Goal: Ask a question

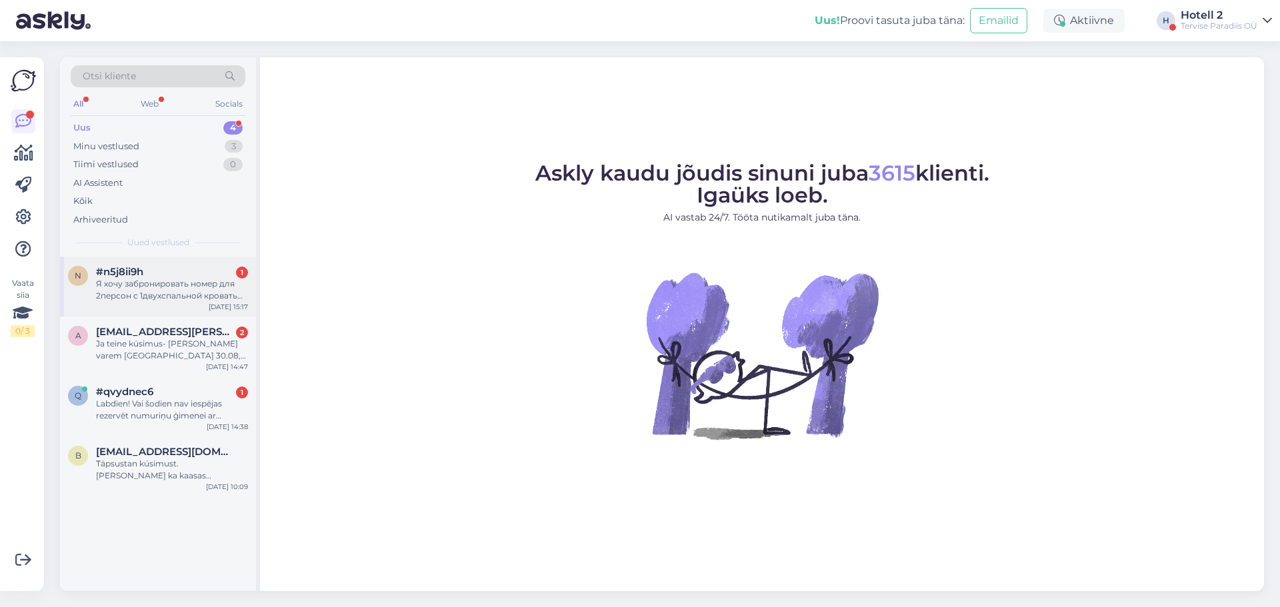
click at [189, 296] on div "Я хочу забронировать номер для 2персон с 1двухспальной кроватью с спа и завтрак…" at bounding box center [172, 290] width 152 height 24
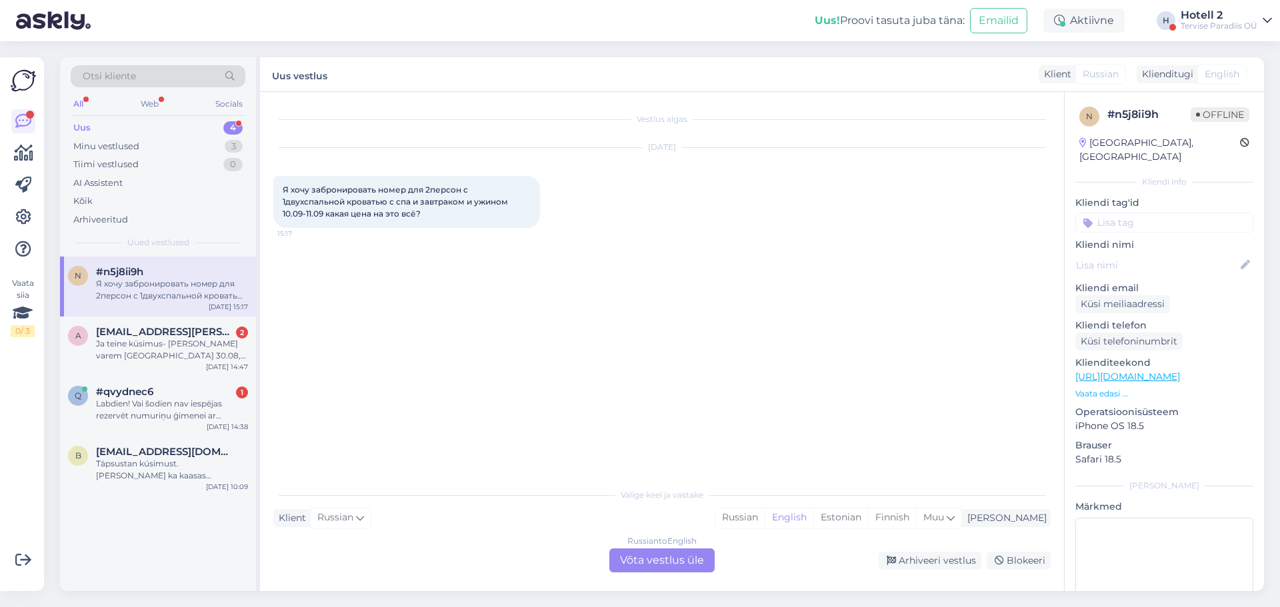
click at [661, 557] on div "Russian to English Võta vestlus üle" at bounding box center [661, 561] width 105 height 24
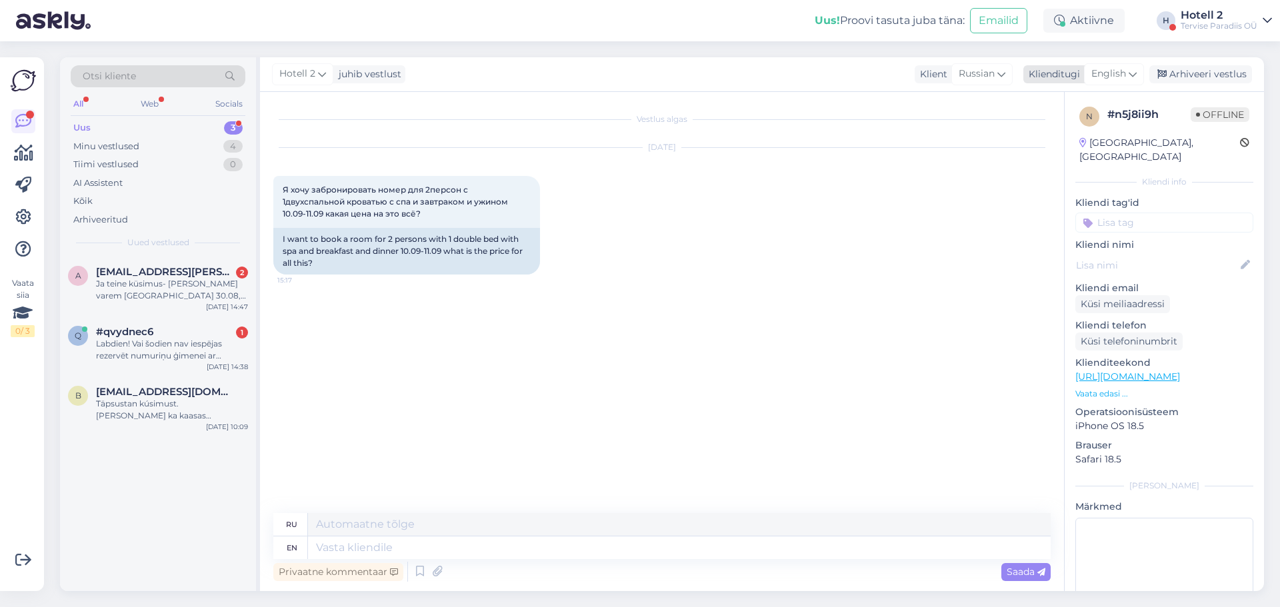
click at [1133, 67] on icon at bounding box center [1133, 74] width 8 height 15
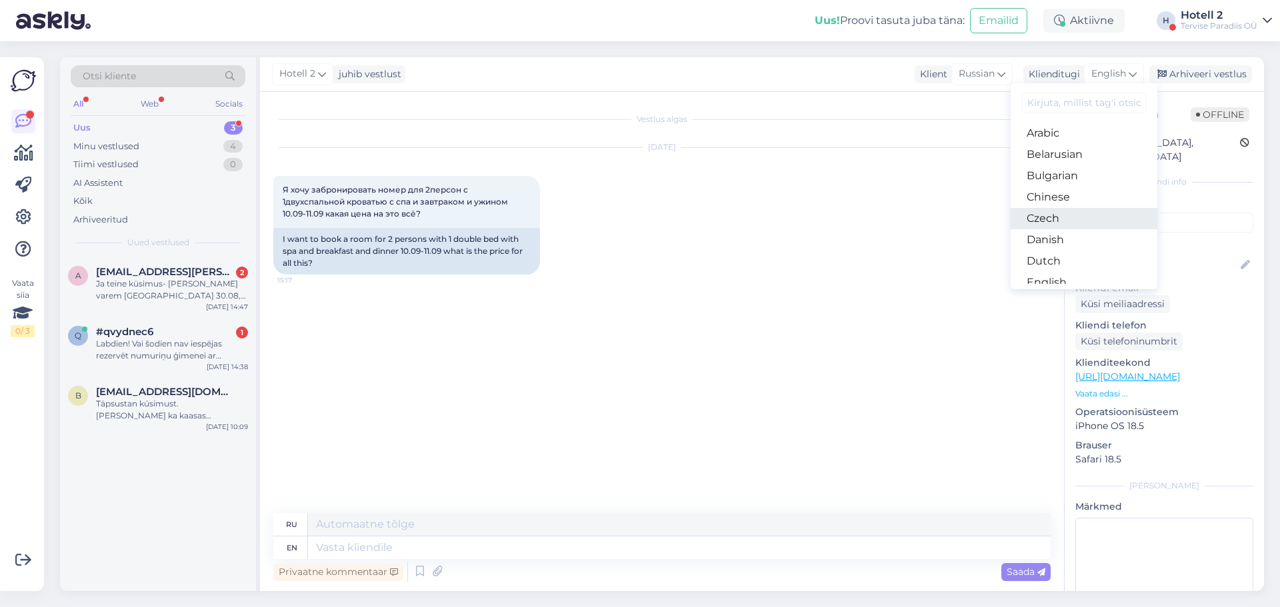
scroll to position [67, 0]
click at [1073, 239] on link "Estonian" at bounding box center [1084, 237] width 147 height 21
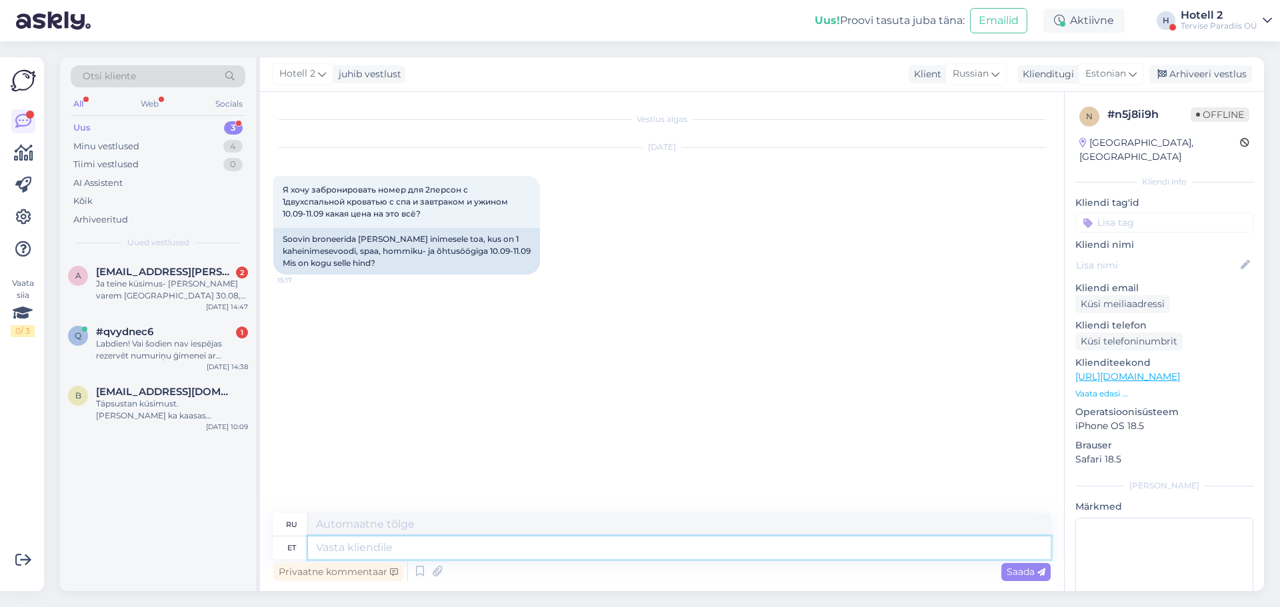
click at [415, 557] on textarea at bounding box center [679, 548] width 743 height 23
type textarea "Palu"
type textarea "Пожалуйста"
type textarea "Palun edastage"
type textarea "Пожалуйста, перешлите"
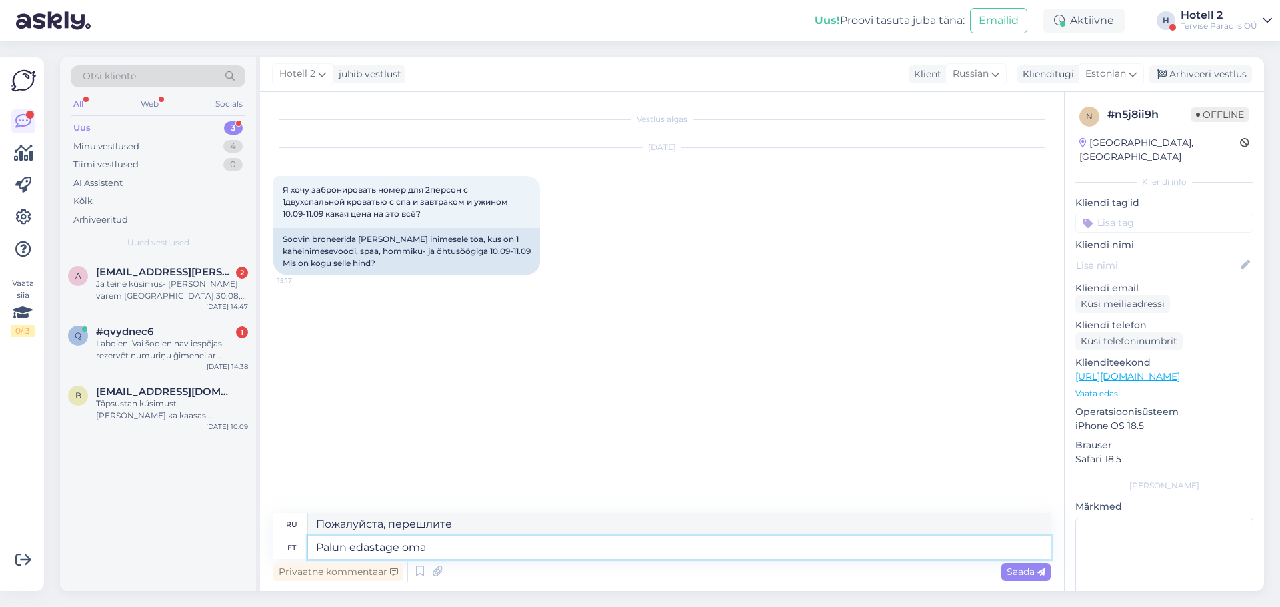
type textarea "Palun edastage oma b"
type textarea "Пожалуйста, перешлите ваш"
type textarea "Palun edastage oma broneerimissoov"
type textarea "Пожалуйста, отправьте запрос на бронирование."
type textarea "Palun edastage oma broneerimissoov aadressile"
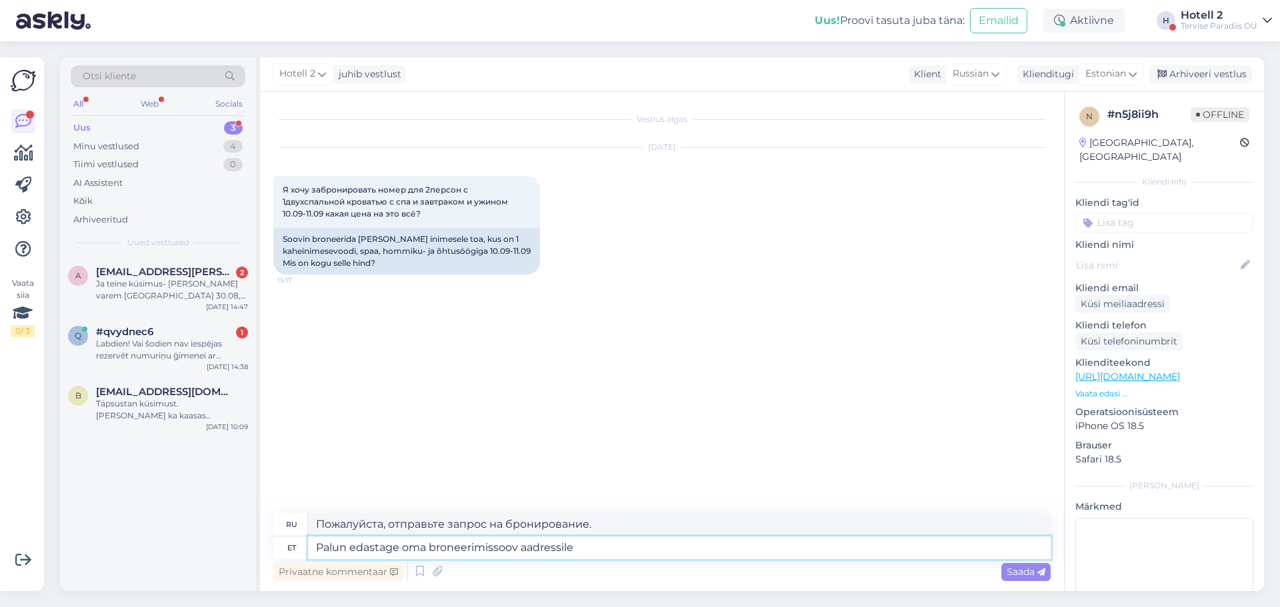
type textarea "Пожалуйста, отправьте запрос на бронирование по адресу"
type textarea "Palun edastage oma broneerimissoov aadressile sales@"
type textarea "Пожалуйста, отправьте запрос на бронирование в отдел продаж."
type textarea "Palun edastage oma broneerimissoov aadressile [EMAIL_ADDRESS][DOMAIN_NAME] v"
type textarea "Пожалуйста, отправьте запрос на бронирование на [EMAIL_ADDRESS][DOMAIN_NAME]"
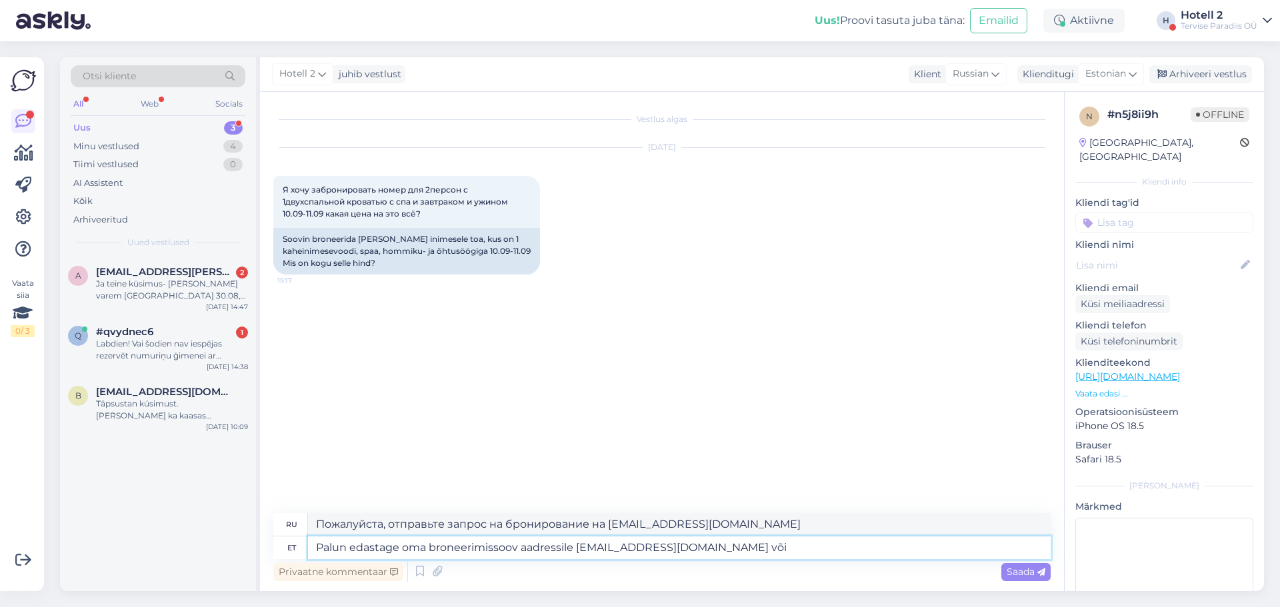
type textarea "Palun edastage oma broneerimissoov aadressile [EMAIL_ADDRESS][DOMAIN_NAME] või"
type textarea "Пожалуйста, отправьте запрос на бронирование на [EMAIL_ADDRESS][DOMAIN_NAME] или"
type textarea "Palun edastage oma broneerimissoov aadressile [EMAIL_ADDRESS][DOMAIN_NAME] või …"
type textarea "Пожалуйста, отправьте запрос на бронирование на [EMAIL_ADDRESS][DOMAIN_NAME] ил…"
type textarea "Palun edastage oma broneerimissoov aadressile [EMAIL_ADDRESS][DOMAIN_NAME] või …"
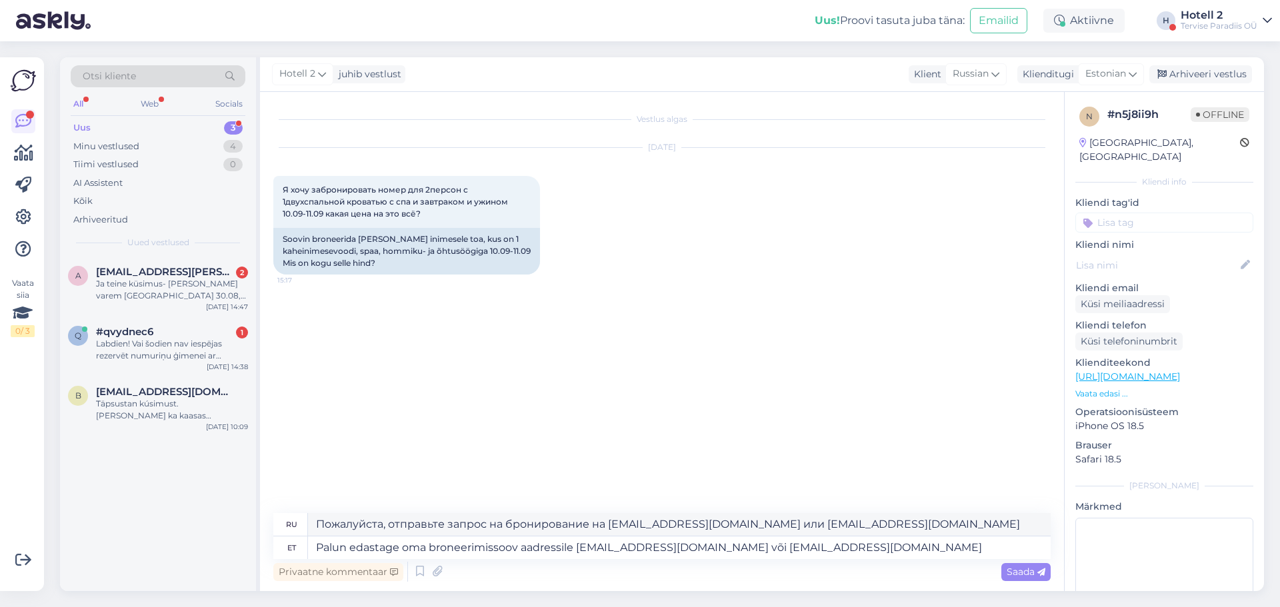
click at [1025, 575] on span "Saada" at bounding box center [1026, 572] width 39 height 12
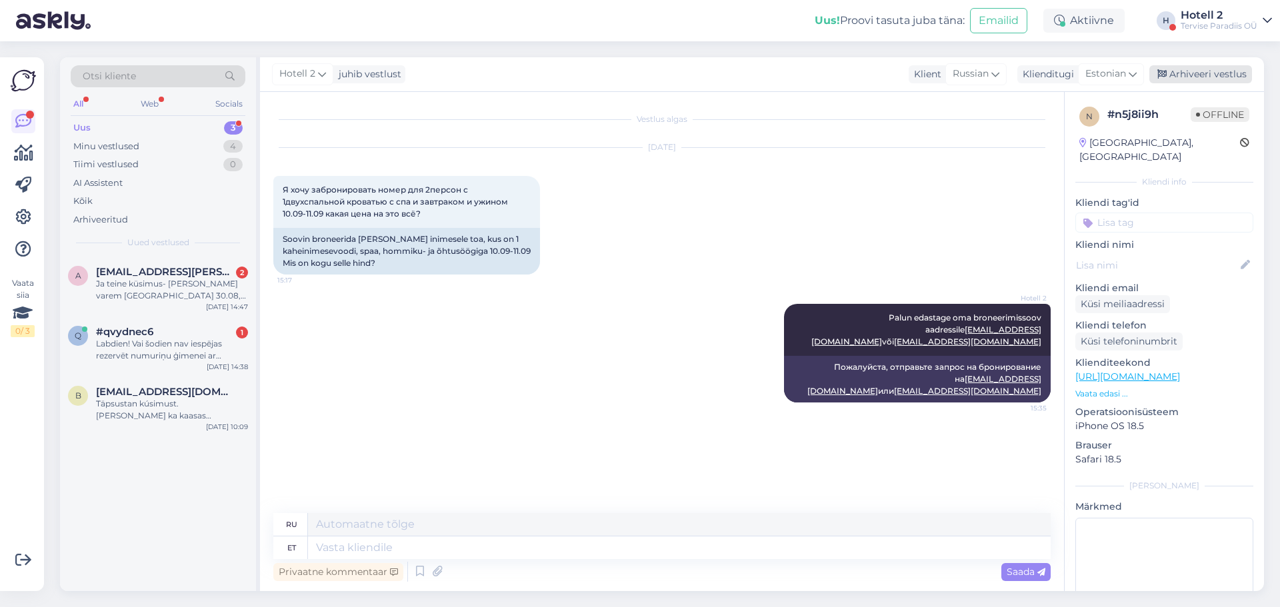
click at [1205, 74] on div "Arhiveeri vestlus" at bounding box center [1200, 74] width 103 height 18
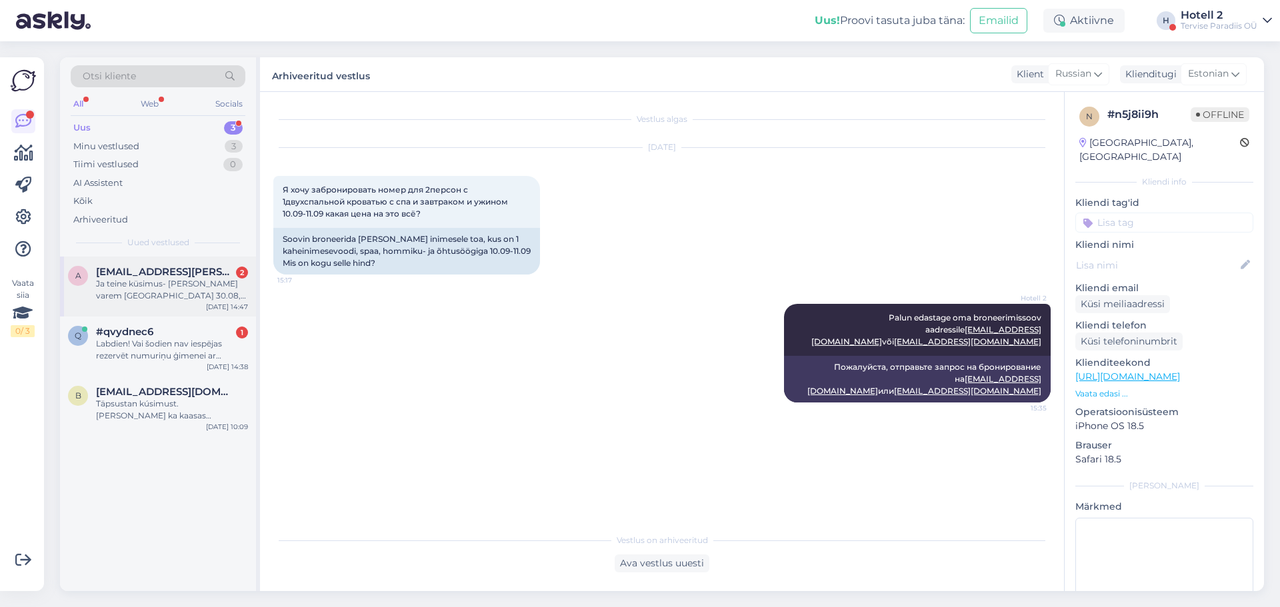
click at [169, 284] on div "Ja teine küsimus- [PERSON_NAME] varem [GEOGRAPHIC_DATA] 30.08, kas teie juures …" at bounding box center [172, 290] width 152 height 24
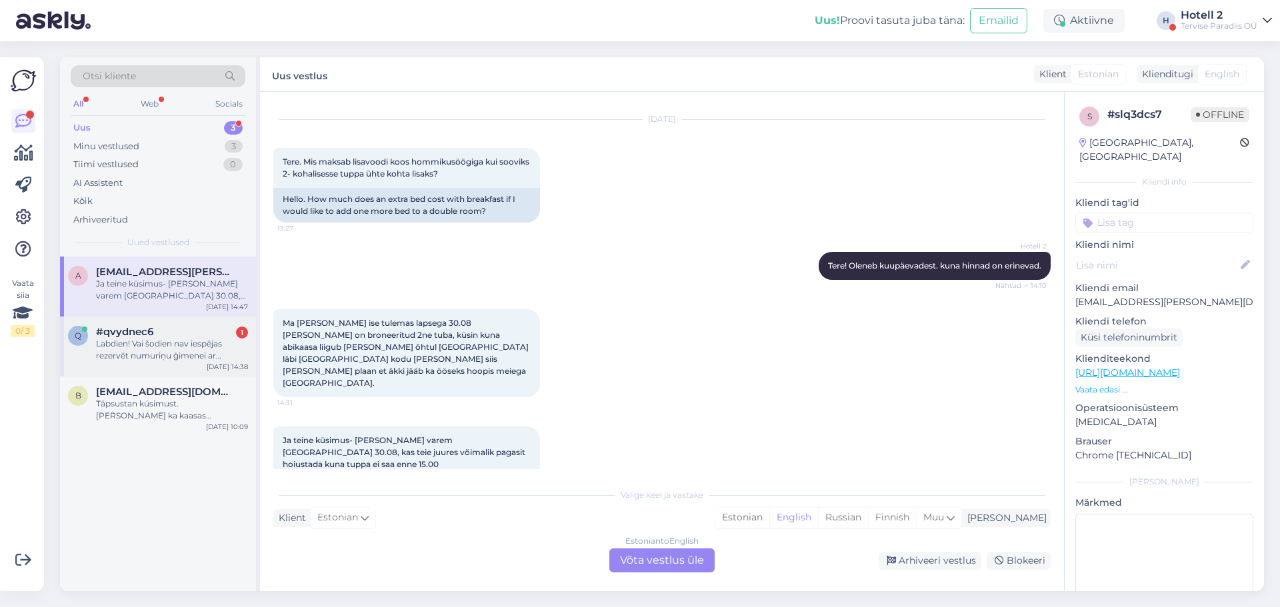
click at [186, 347] on div "Labdien! Vai šodien nav iespējas rezervēt numuriņu ģimenei ar akvaparka apmeklē…" at bounding box center [172, 350] width 152 height 24
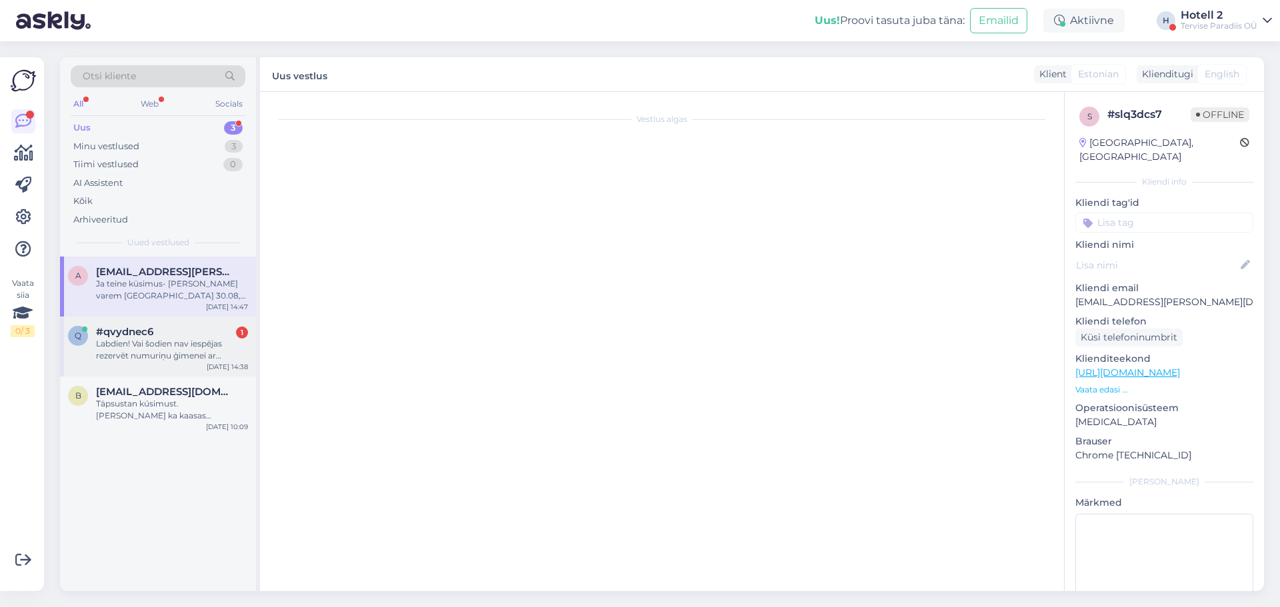
scroll to position [0, 0]
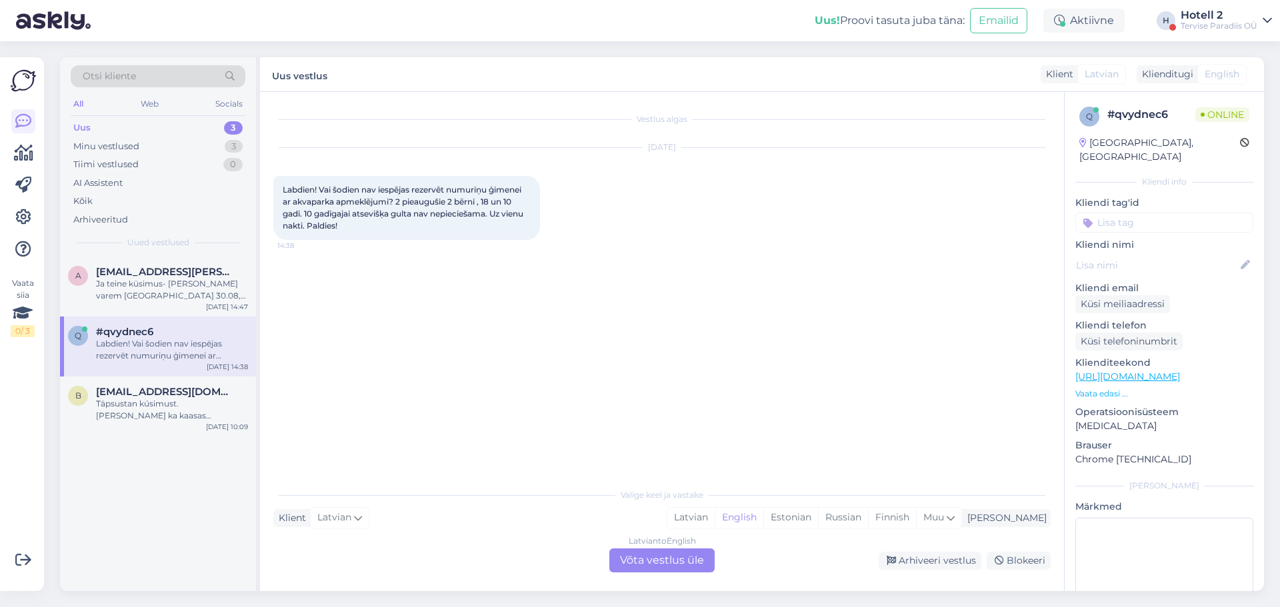
drag, startPoint x: 654, startPoint y: 559, endPoint x: 787, endPoint y: 501, distance: 145.0
click at [655, 559] on div "Latvian to English Võta vestlus üle" at bounding box center [661, 561] width 105 height 24
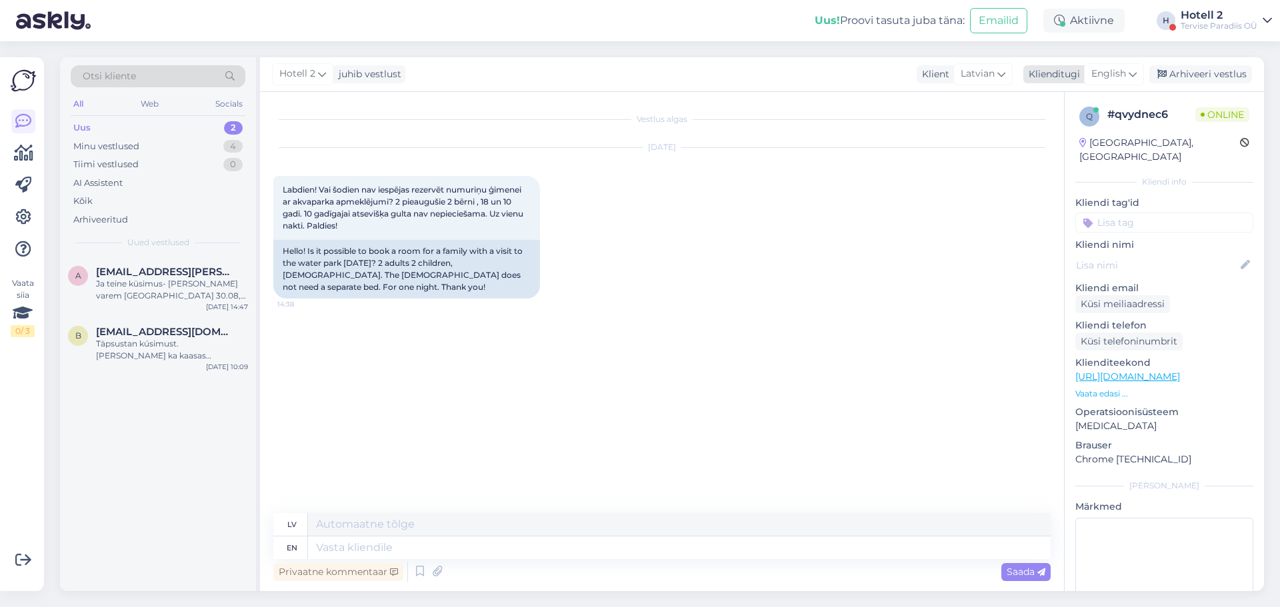
click at [1135, 73] on icon at bounding box center [1133, 74] width 8 height 15
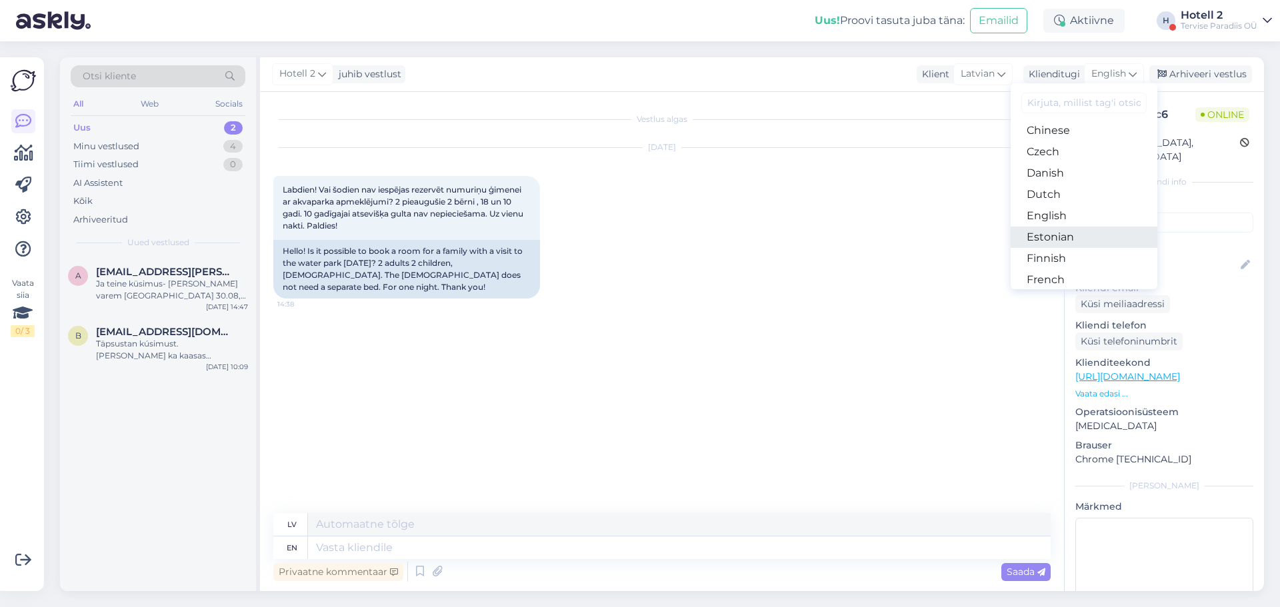
click at [1077, 236] on link "Estonian" at bounding box center [1084, 237] width 147 height 21
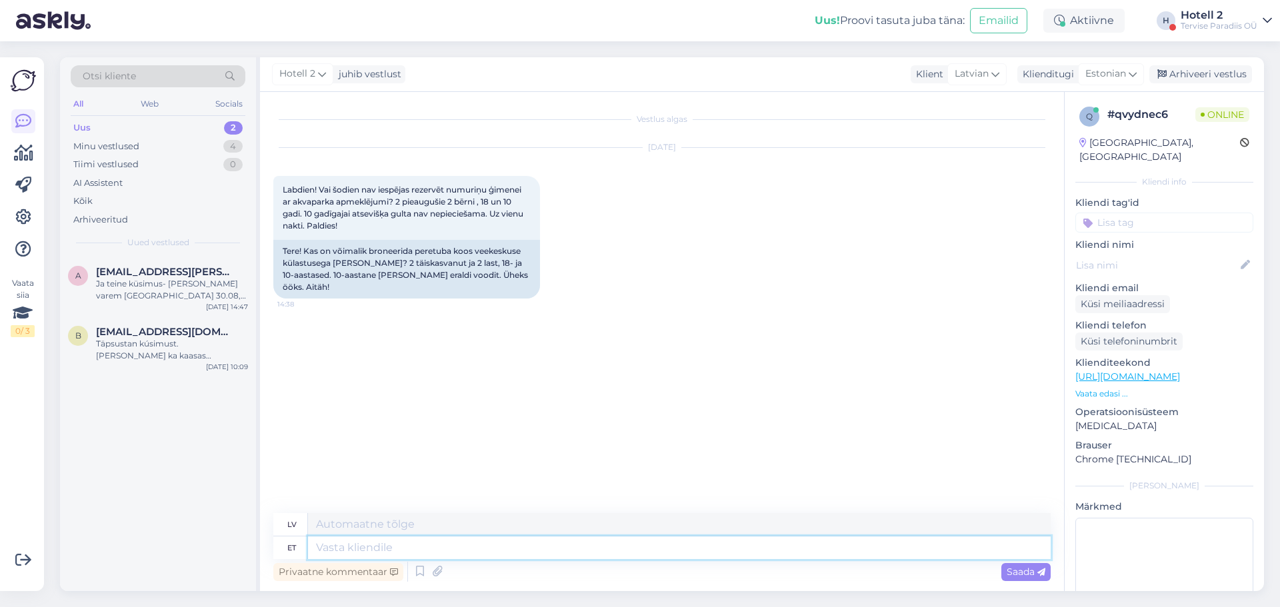
click at [472, 556] on textarea at bounding box center [679, 548] width 743 height 23
type textarea "Ter"
type textarea "Tu"
type textarea "Tere"
type textarea "Sveiki"
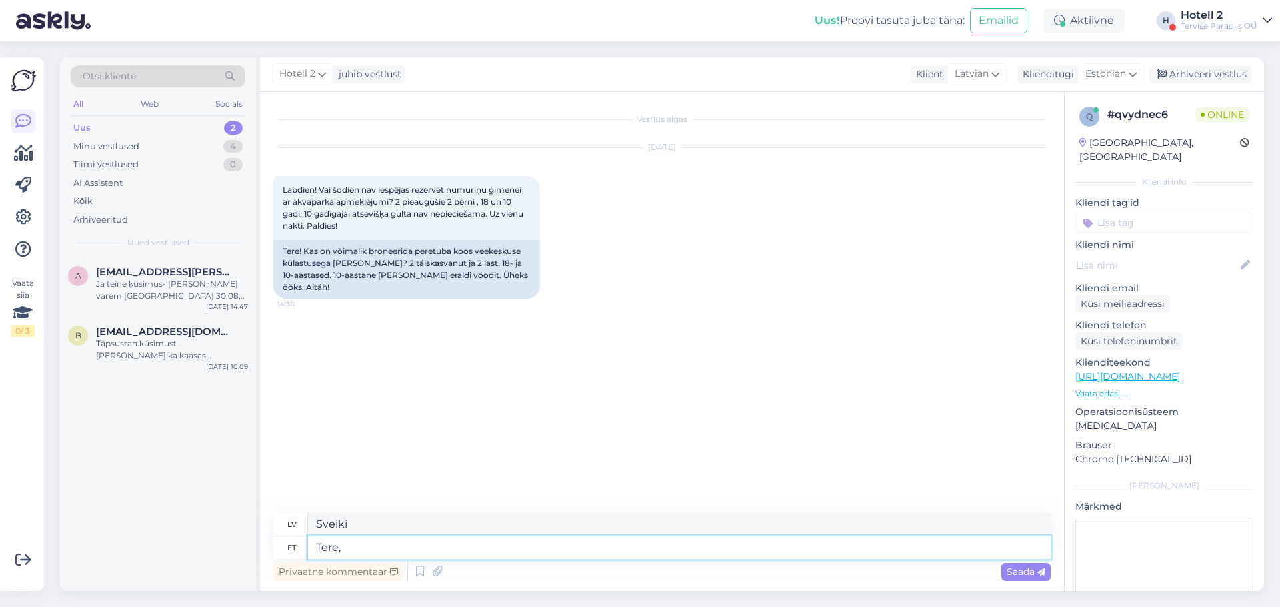
type textarea "Tere,"
type textarea "Sveiki,"
type textarea "Tere, kahjuks ei"
type textarea "Sveiki, diemžēl"
type textarea "Tere, kahjuks ei"
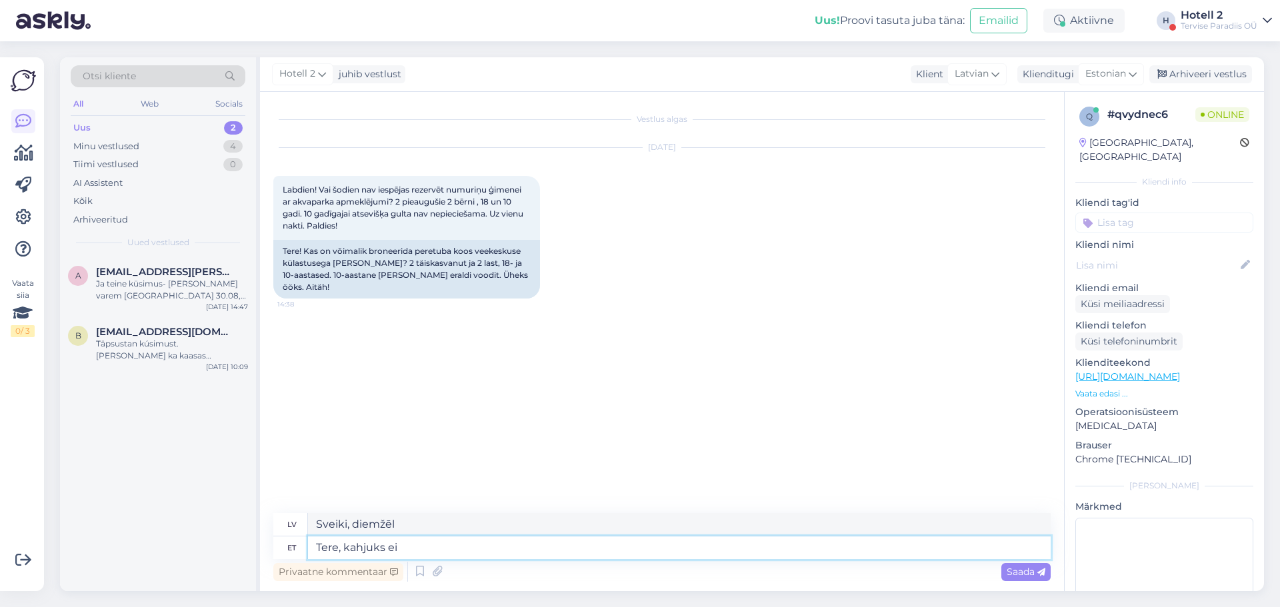
type textarea "Sveiki, diemžēl nē"
type textarea "Tere, kahjuks ei ole m"
type textarea "Sveiki, diemžēl nē."
type textarea "Tere, kahjuks ei [PERSON_NAME] t"
type textarea "Sveiki, diemžēl mums nav"
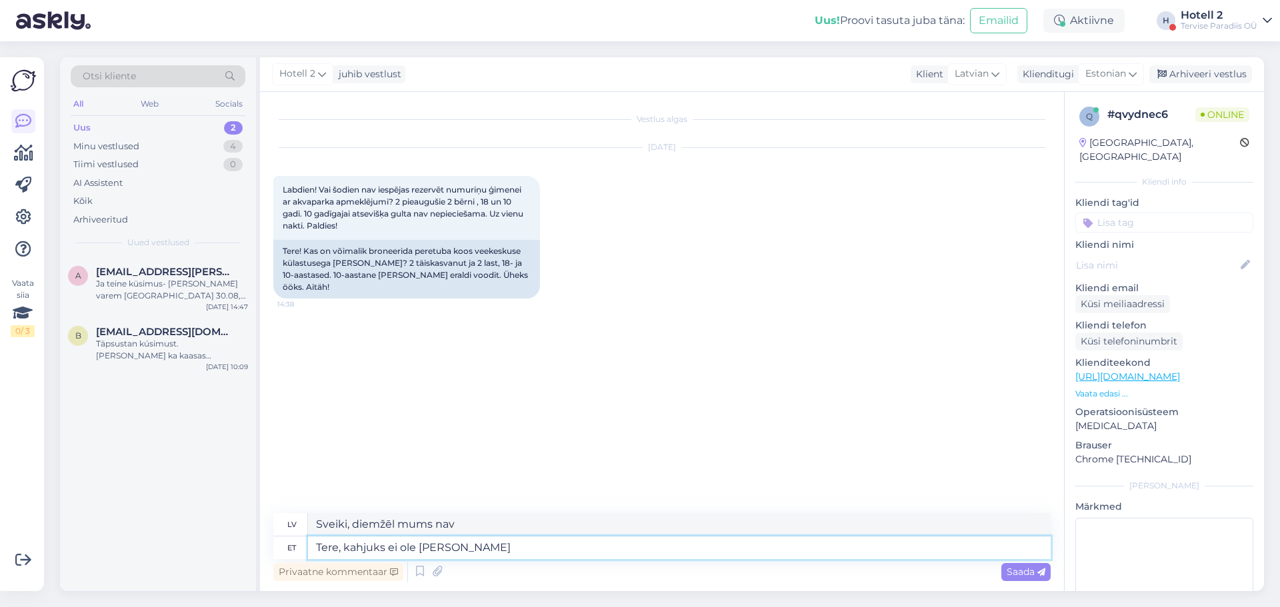
type textarea "Tere, kahjuks ei ole [PERSON_NAME]"
type textarea "Sveiki, diemžēl mums šodien nekā nav."
type textarea "Tere, kahjuks ei ole meil täna vabu t"
type textarea "Sveiki, diemžēl šodien neesam pieejami."
type textarea "Tere, kahjuks ei ole meil täna vabu tube"
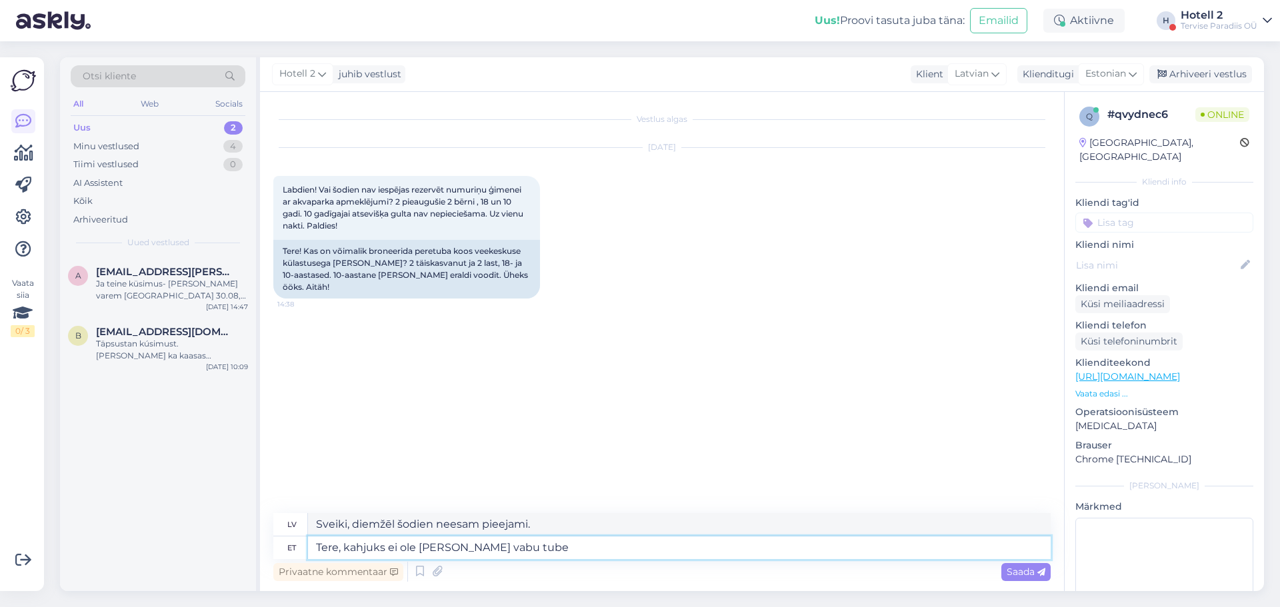
type textarea "Sveiki, diemžēl šodien mums nav brīvu numuru."
type textarea "Tere, kahjuks ei ole meil täna vabu tube pakkuda"
click at [1027, 575] on span "Saada" at bounding box center [1026, 572] width 39 height 12
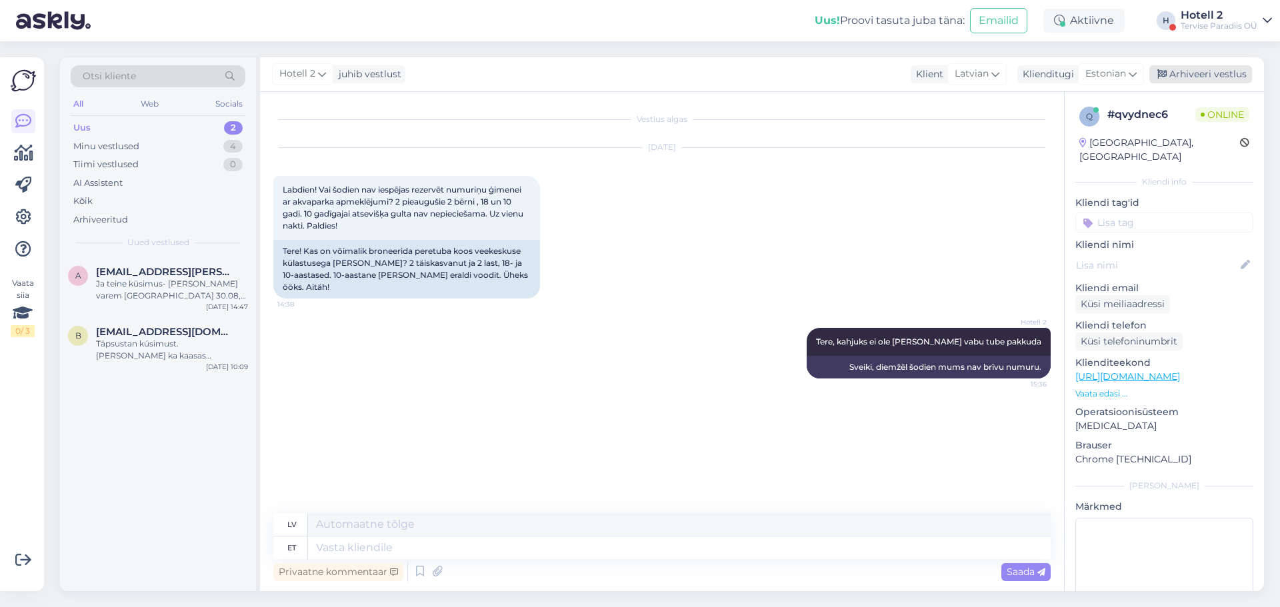
click at [1204, 68] on div "Arhiveeri vestlus" at bounding box center [1200, 74] width 103 height 18
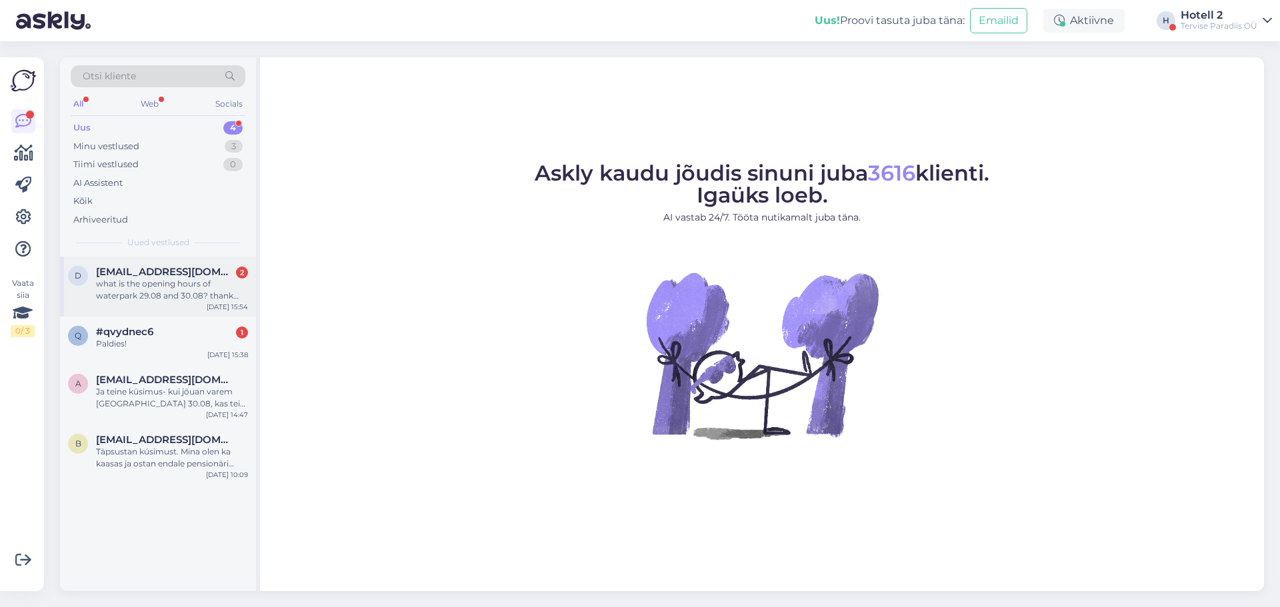
click at [161, 288] on div "what is the opening hours of waterpark 29.08 and 30.08? thank you" at bounding box center [172, 290] width 152 height 24
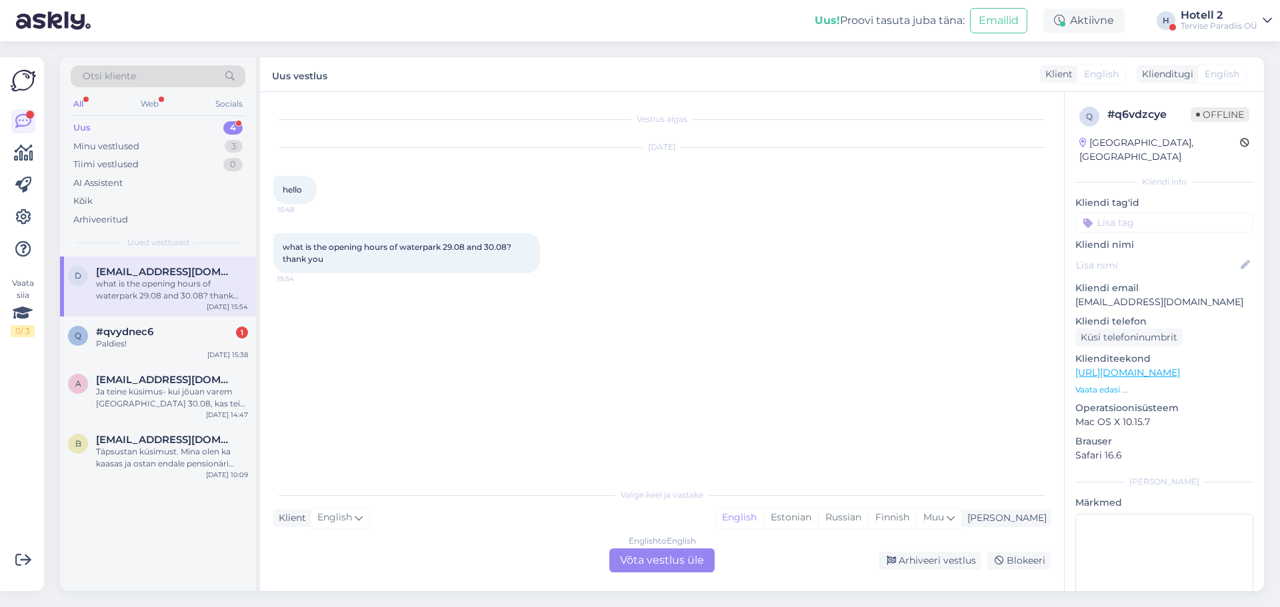
click at [672, 560] on div "English to English Võta vestlus üle" at bounding box center [661, 561] width 105 height 24
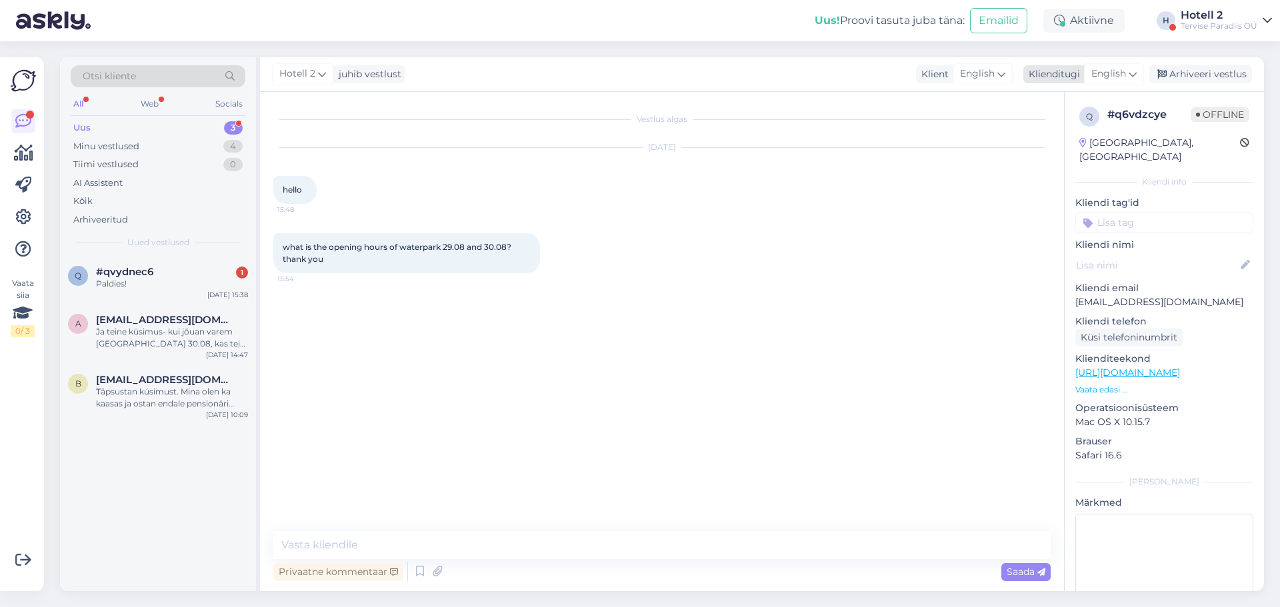
click at [1123, 67] on span "English" at bounding box center [1108, 74] width 35 height 15
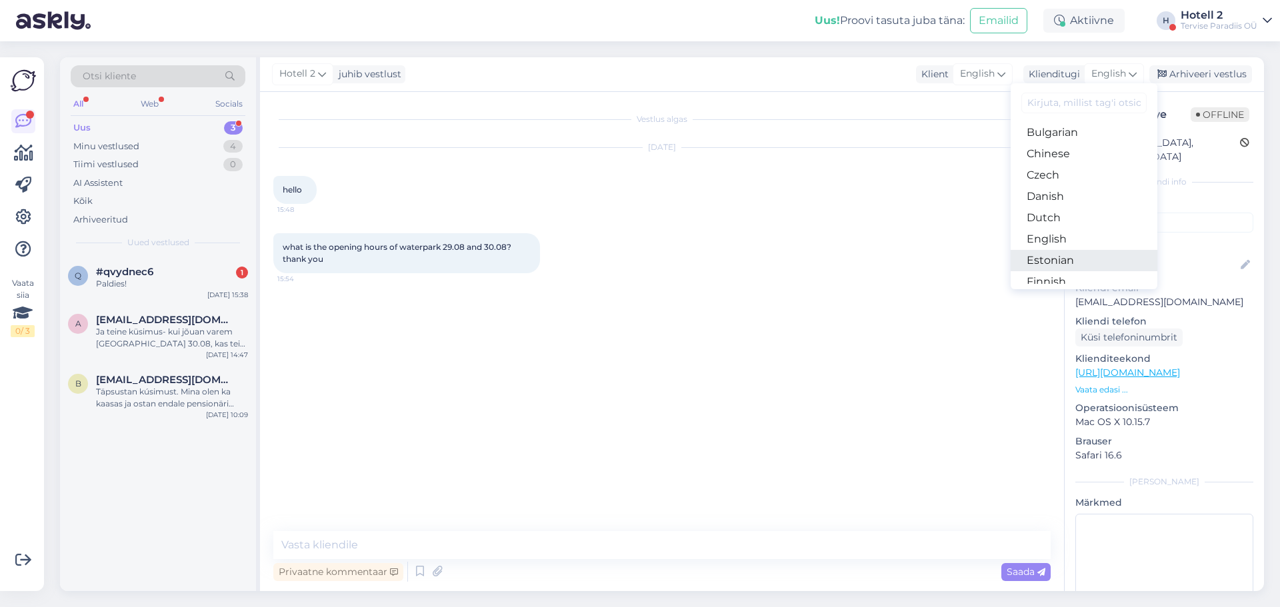
scroll to position [67, 0]
click at [1074, 237] on link "Estonian" at bounding box center [1084, 237] width 147 height 21
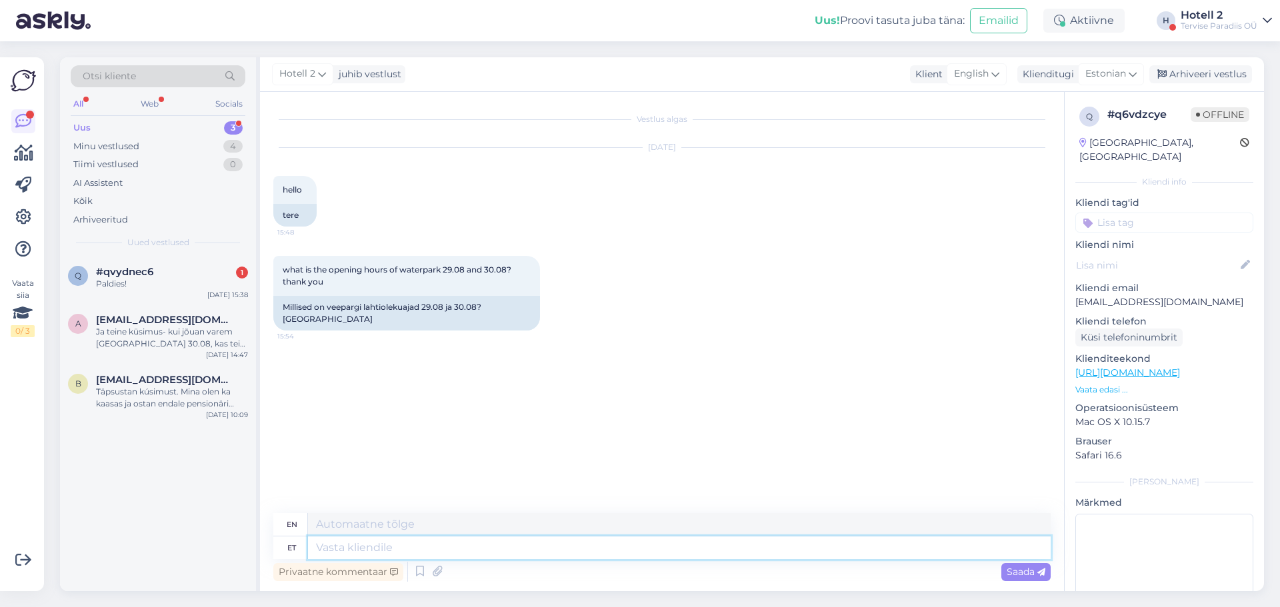
click at [410, 545] on textarea at bounding box center [679, 548] width 743 height 23
type textarea "Alates"
type textarea "From"
type textarea "Alates 25.08"
type textarea "From 25.08"
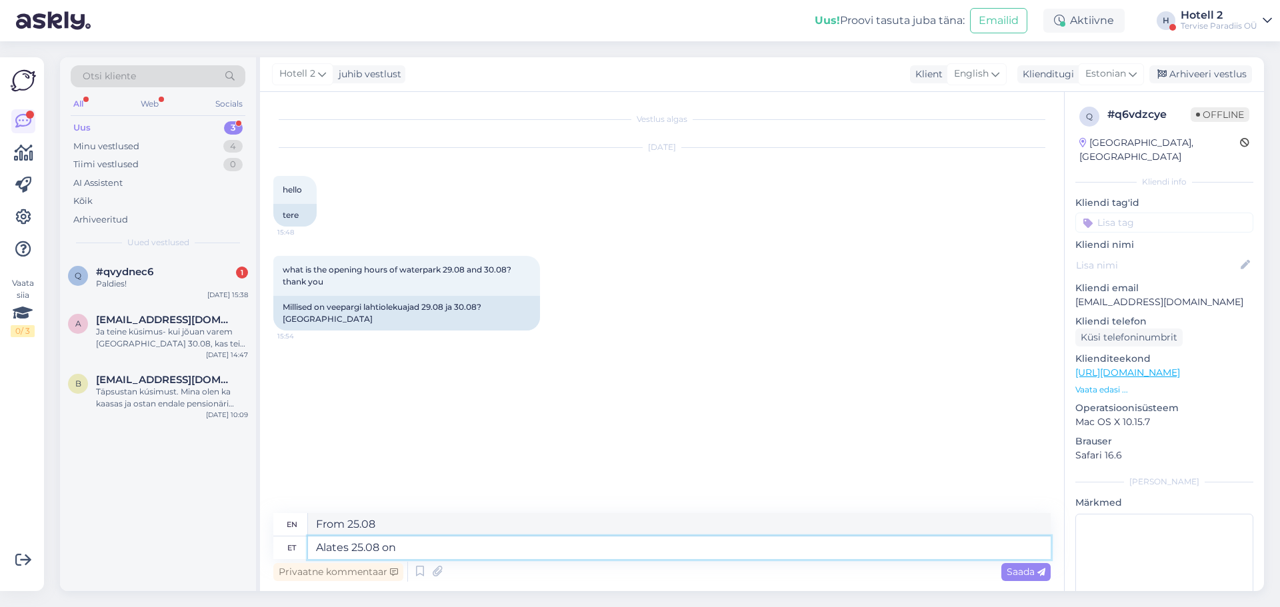
type textarea "Alates 25.08 on v"
type textarea "From 25.08 ."
type textarea "Alates 25.08 on veekeskus a"
type textarea "From 25.08 the water park is open"
type textarea "Alates 25.08 on veekeskus avatud"
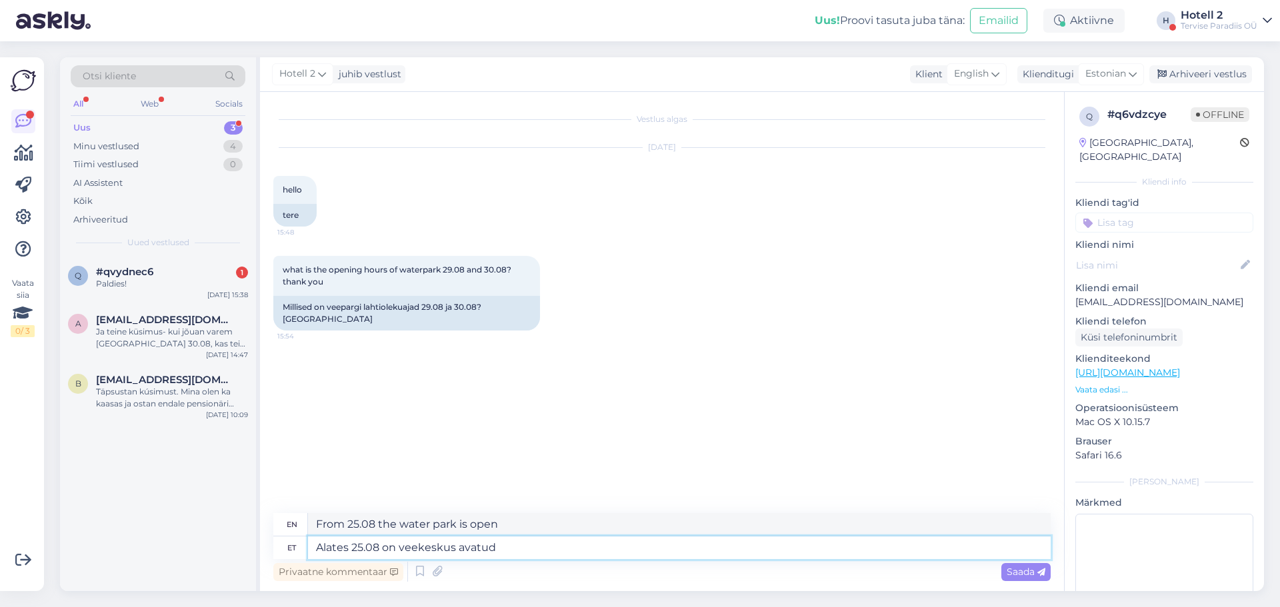
type textarea "The water park is open from 25.08"
type textarea "Alates 25.08 on veekeskus avatud kl"
type textarea "From 25.08 the water park is open at"
type textarea "Alates 25.08 on veekeskus avatud kl 12-21"
type textarea "From 25.08 the water park is open from 12-21."
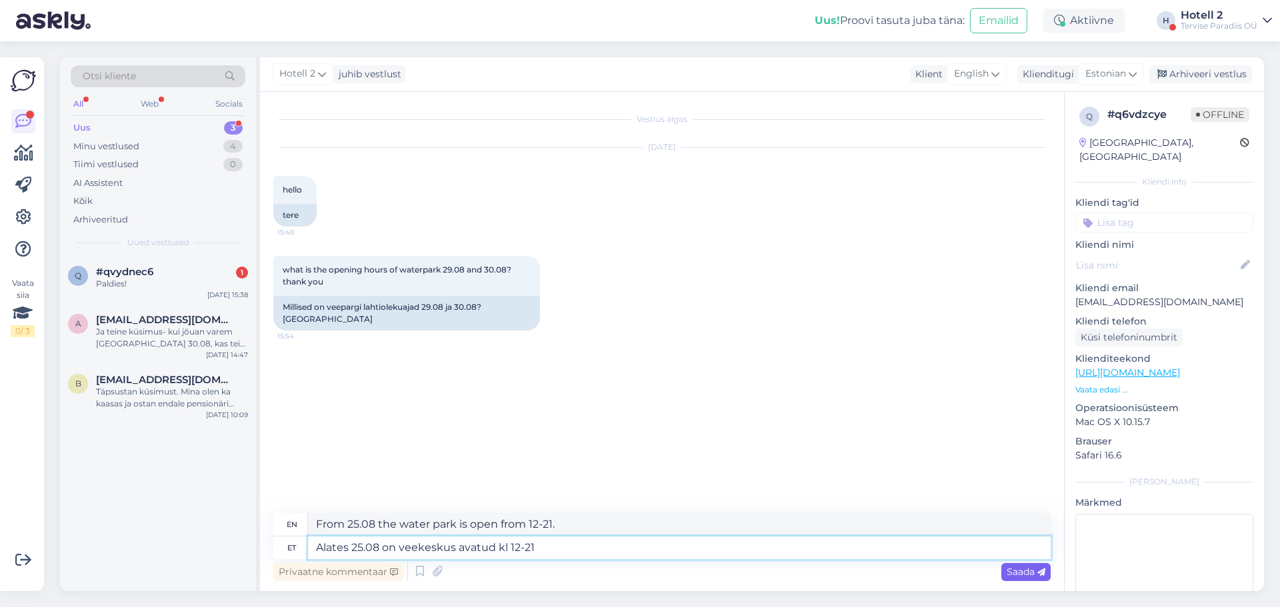
type textarea "Alates 25.08 on veekeskus avatud kl 12-21"
click at [1013, 566] on span "Saada" at bounding box center [1026, 572] width 39 height 12
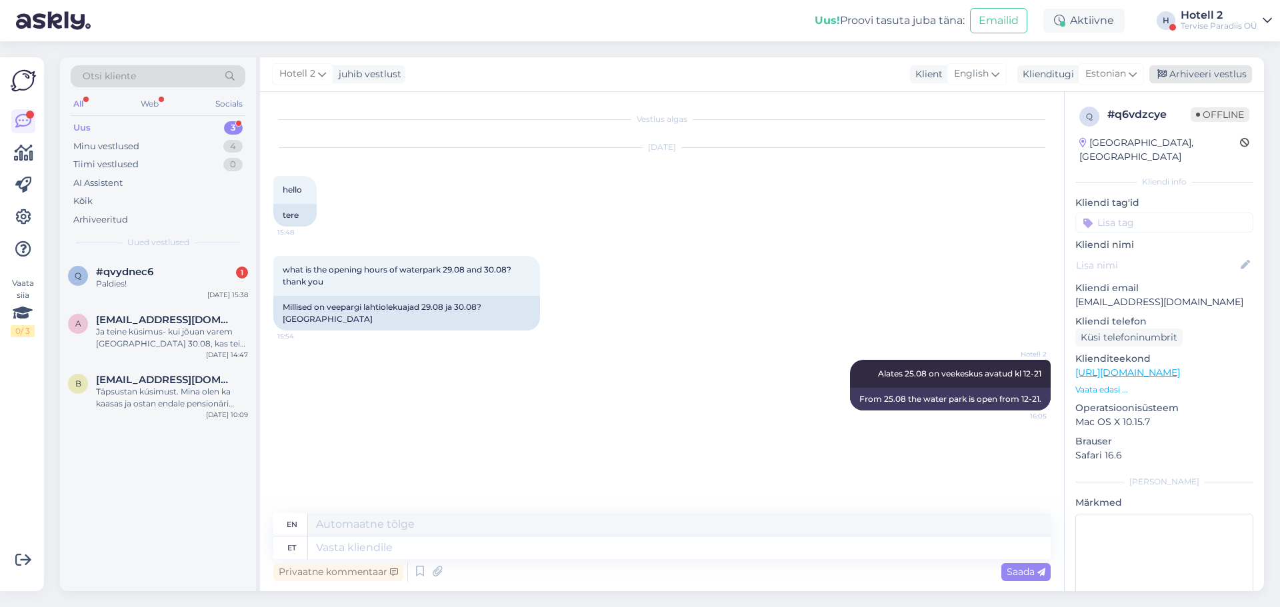
click at [1209, 73] on div "Arhiveeri vestlus" at bounding box center [1200, 74] width 103 height 18
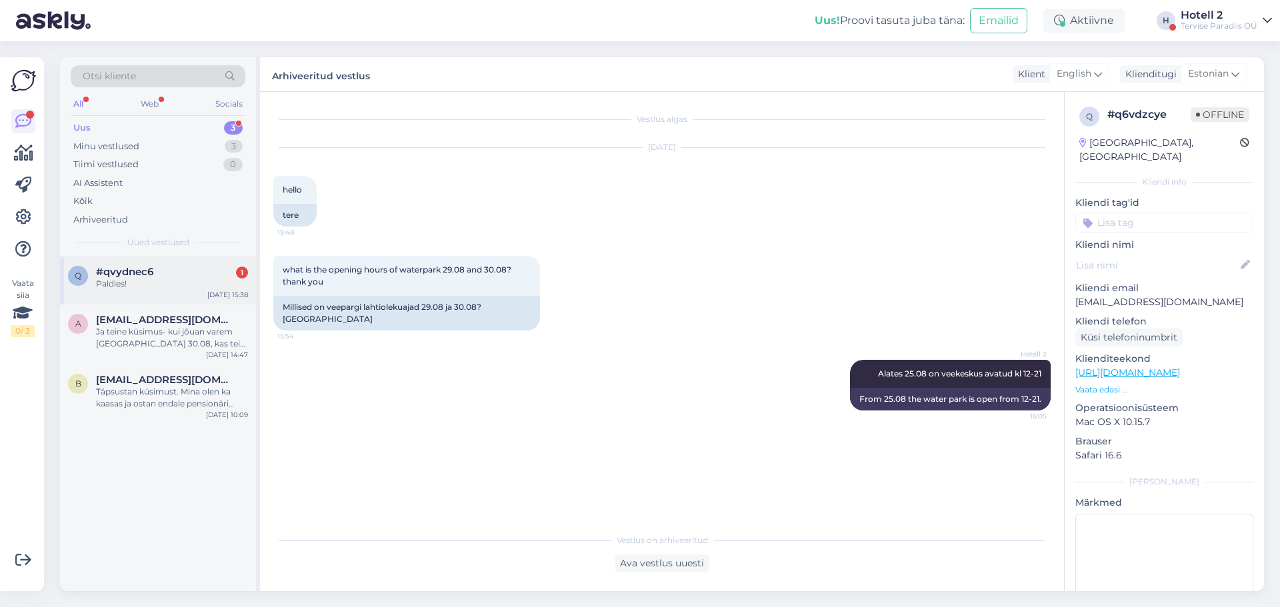
click at [133, 285] on div "Paldies!" at bounding box center [172, 284] width 152 height 12
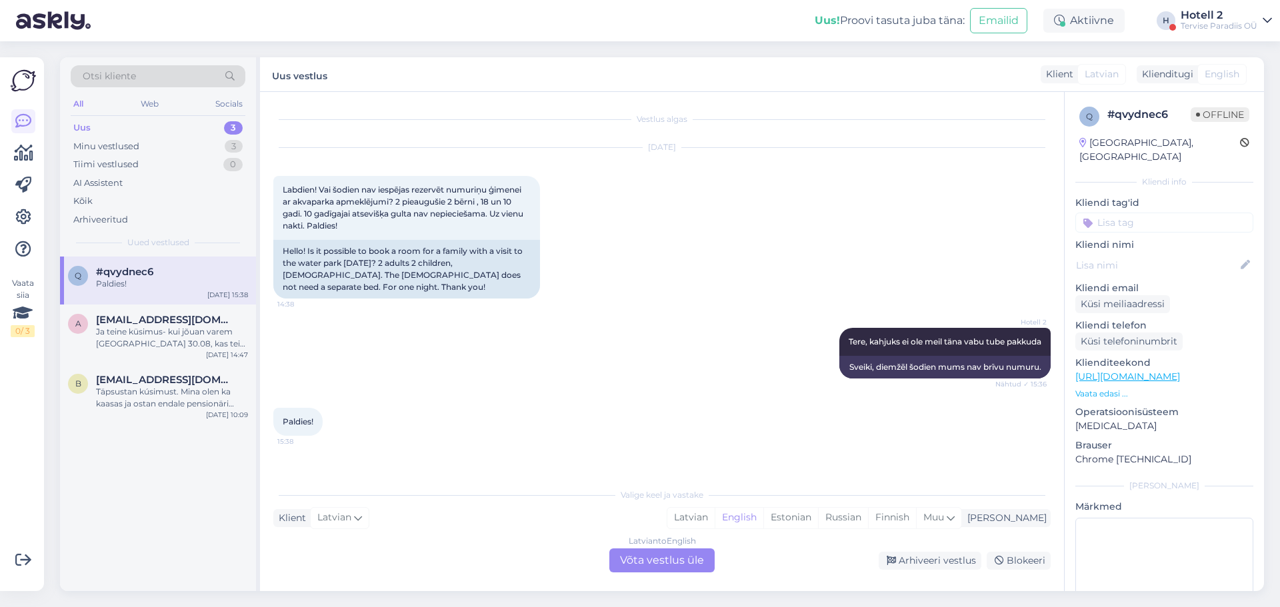
click at [144, 285] on div "Paldies!" at bounding box center [172, 284] width 152 height 12
drag, startPoint x: 629, startPoint y: 553, endPoint x: 637, endPoint y: 552, distance: 8.1
click at [629, 554] on div "Latvian to English Võta vestlus üle" at bounding box center [661, 561] width 105 height 24
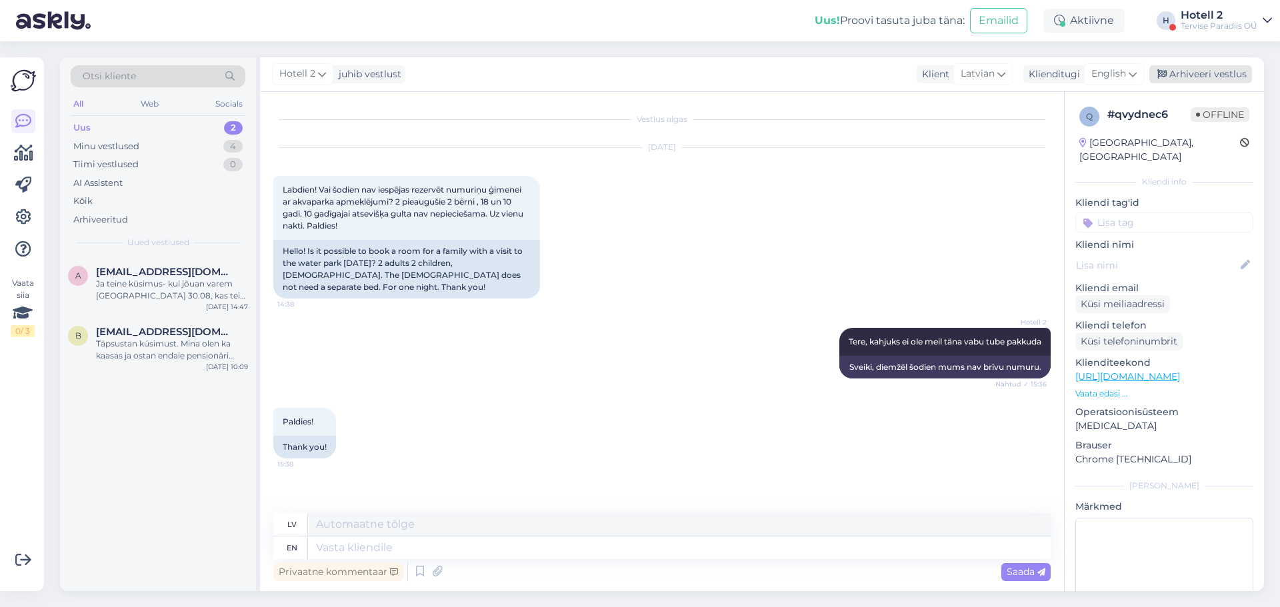
click at [1202, 71] on div "Arhiveeri vestlus" at bounding box center [1200, 74] width 103 height 18
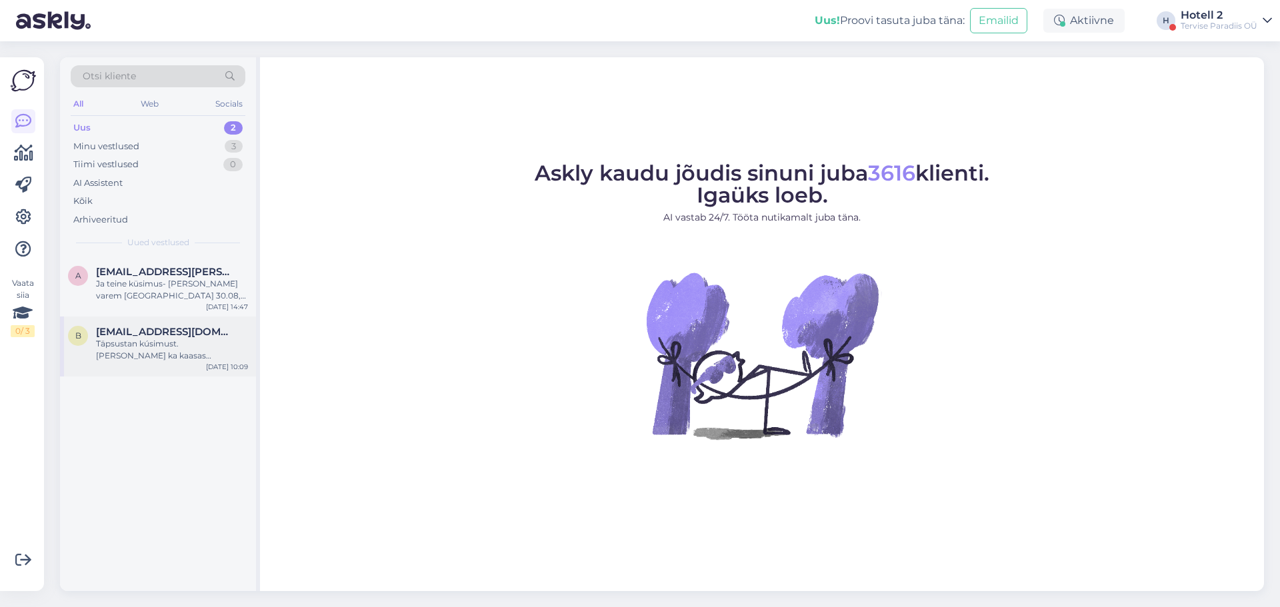
click at [153, 346] on div "Täpsustan kúsimust. [PERSON_NAME] ka kaasas [PERSON_NAME] [PERSON_NAME] pension…" at bounding box center [172, 350] width 152 height 24
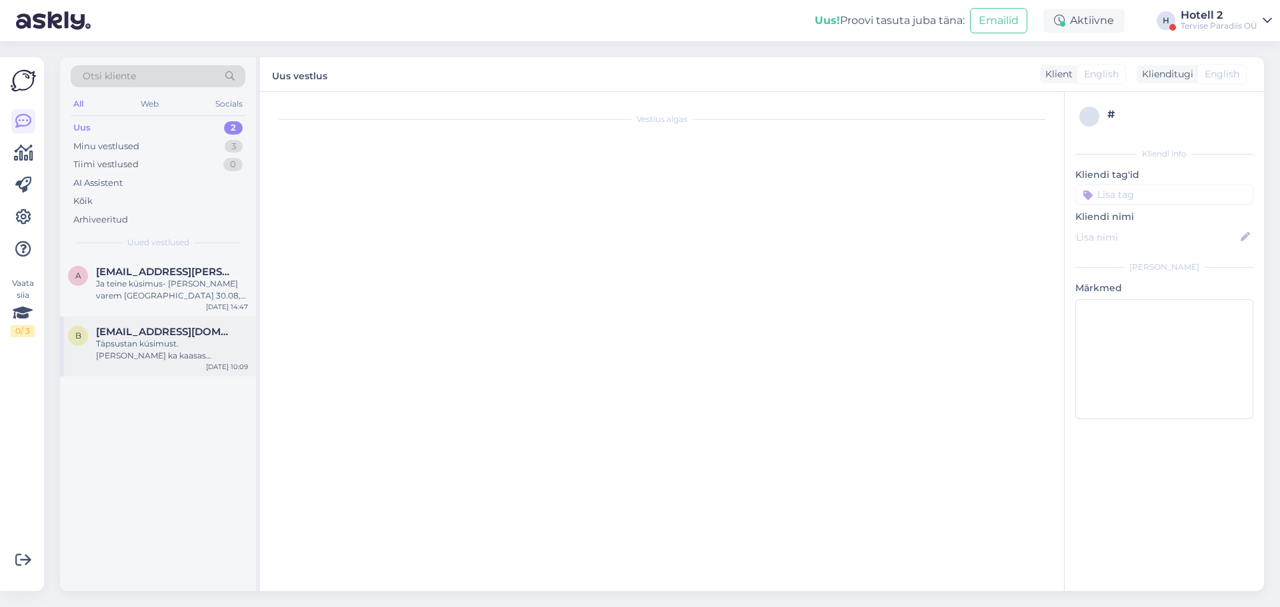
scroll to position [135, 0]
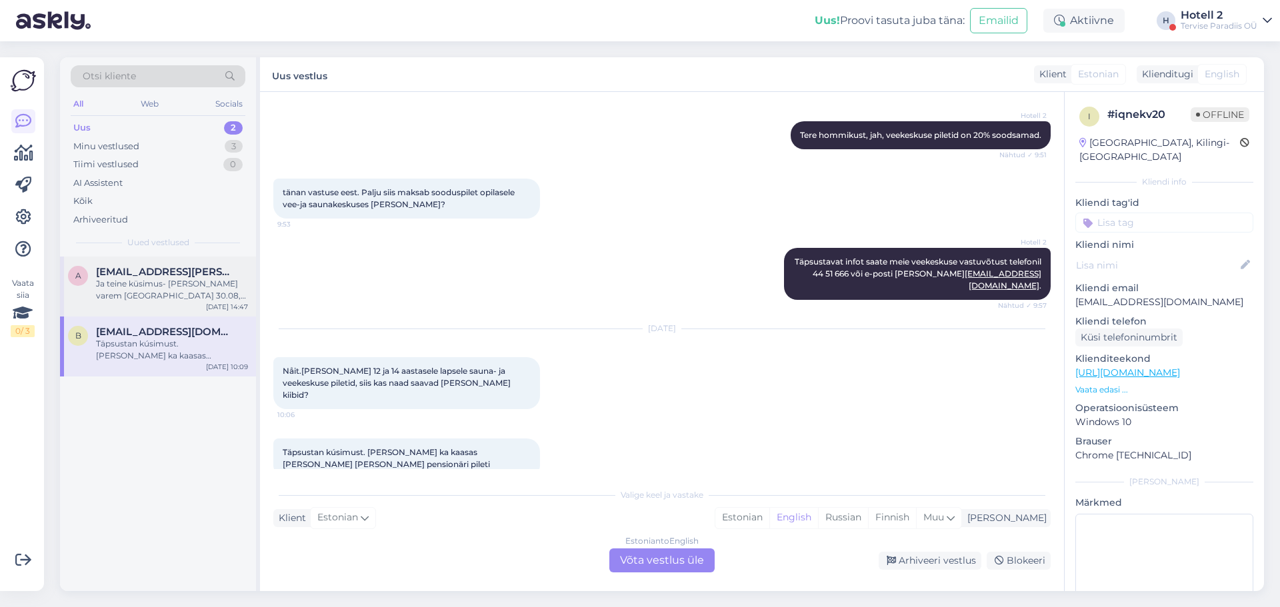
click at [133, 288] on div "Ja teine küsimus- [PERSON_NAME] varem [GEOGRAPHIC_DATA] 30.08, kas teie juures …" at bounding box center [172, 290] width 152 height 24
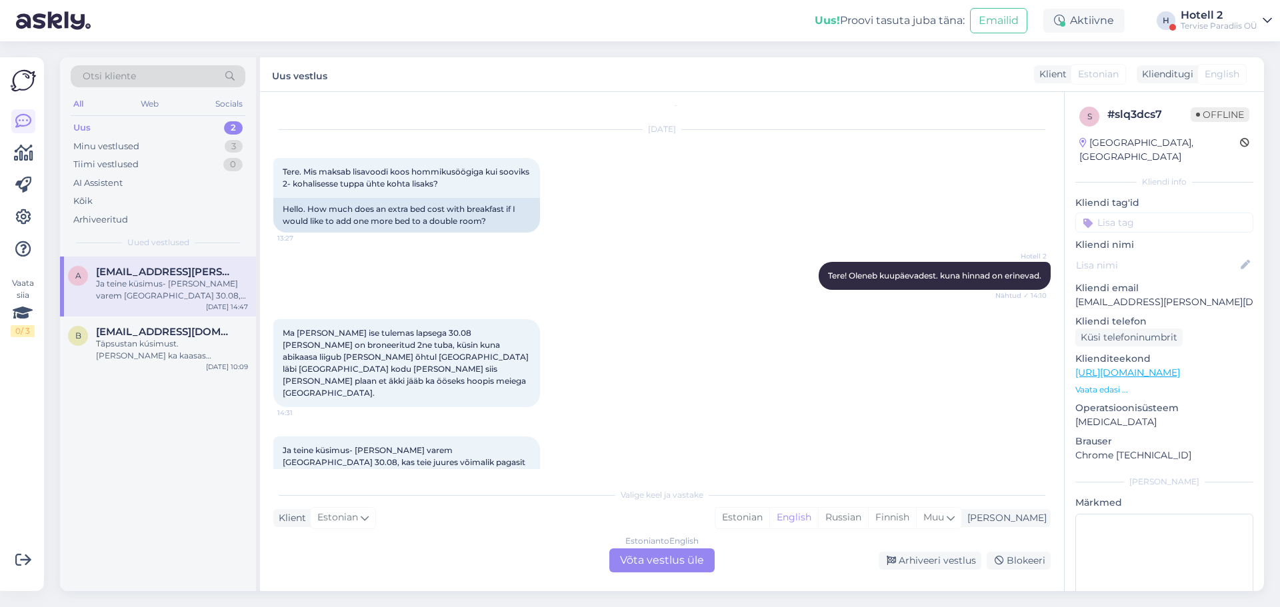
scroll to position [28, 0]
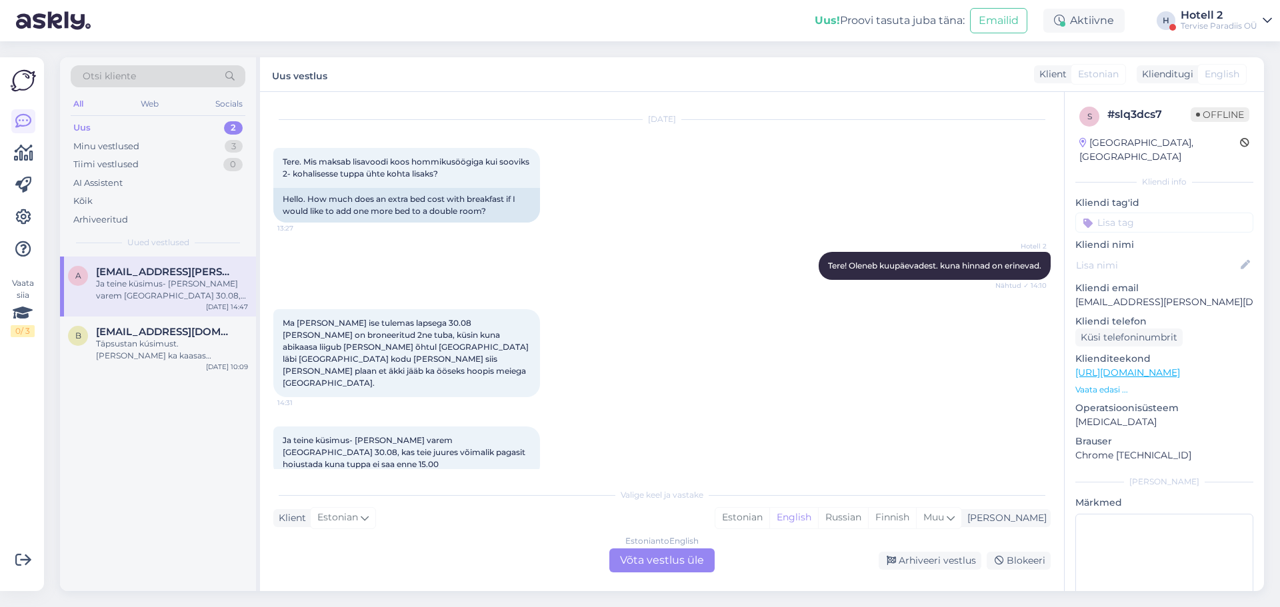
click at [647, 561] on div "Estonian to English Võta vestlus üle" at bounding box center [661, 561] width 105 height 24
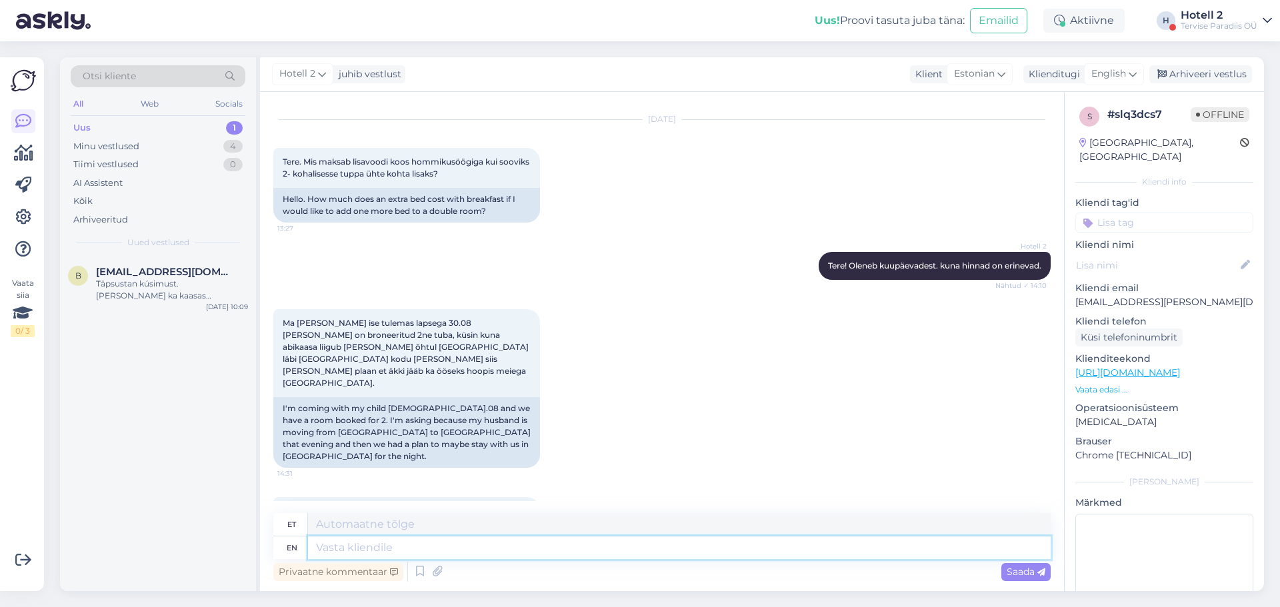
click at [354, 547] on textarea at bounding box center [679, 548] width 743 height 23
type textarea "Tere,"
type textarea "Tere, kahesesse"
type textarea "Tere, kahesse"
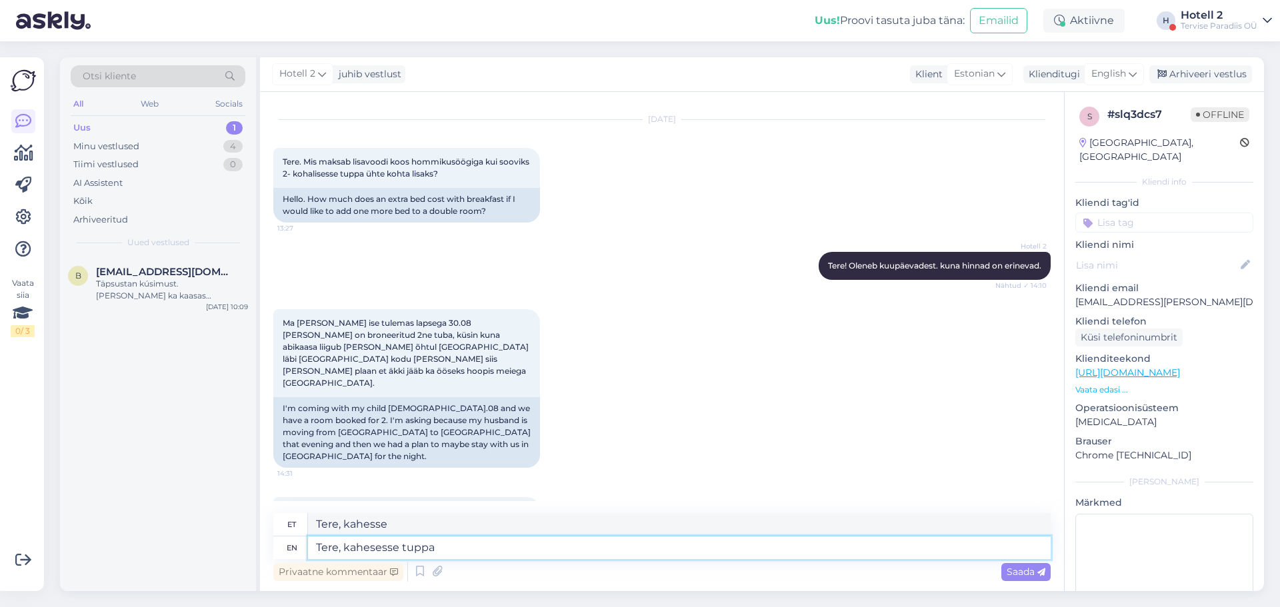
type textarea "Tere, kahesesse tuppa"
type textarea "Tere, kahesse tuppa"
type textarea "Tere, kahesesse tuppa on"
type textarea "Tere, kahesse tuppa on"
type textarea "Tere, kahesesse tuppa on võimalik l"
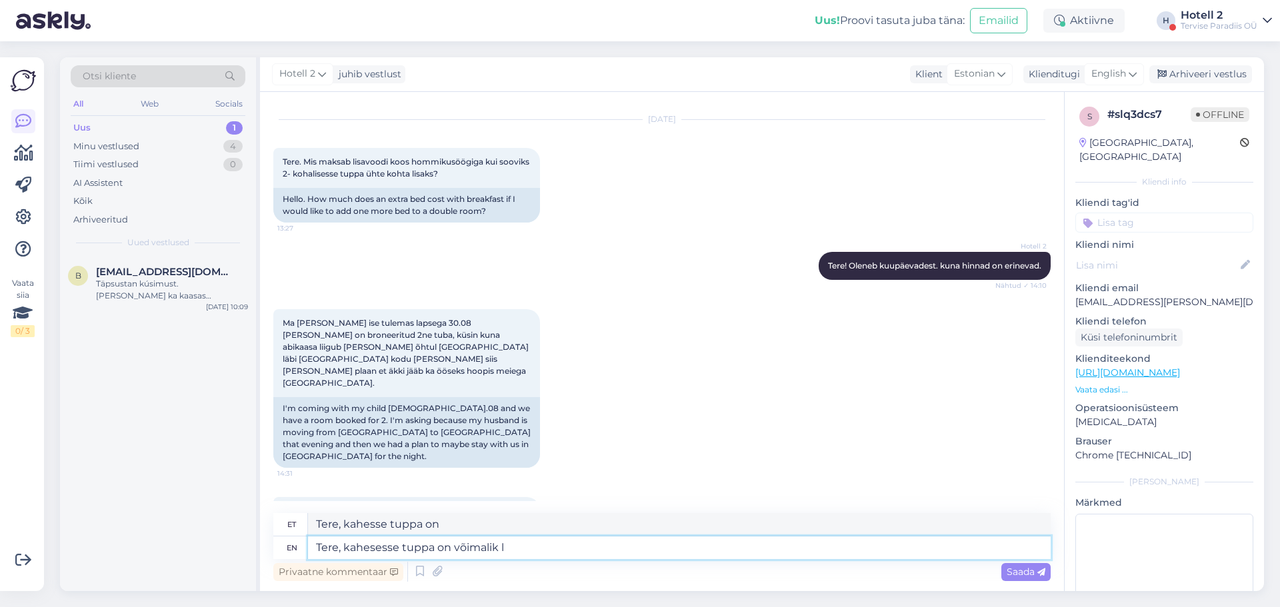
type textarea "Tere, kahesesse tuppa on võimalik"
type textarea "Tere, kahesesse tuppa on võimalik lisada"
type textarea "Tere, kahesesse tuppa on võimalik lisada lisavioodi"
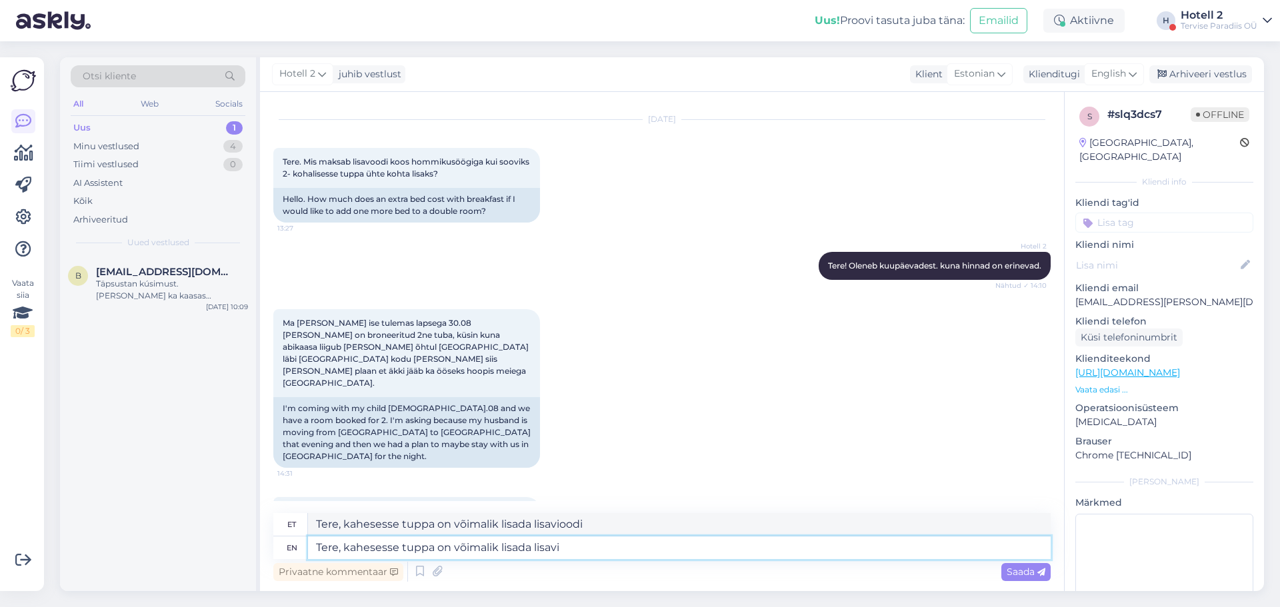
type textarea "Tere, kahesesse tuppa on võimalik lisada lisav"
type textarea "Tere, kahesesse tuppa on võimalik lisav"
type textarea "Tere, kahesesse tuppa on võimalik lisada lisavoodi"
type textarea "Tere, kahesesse tuppa on võimalik lisada lisavoodi (sellisel"
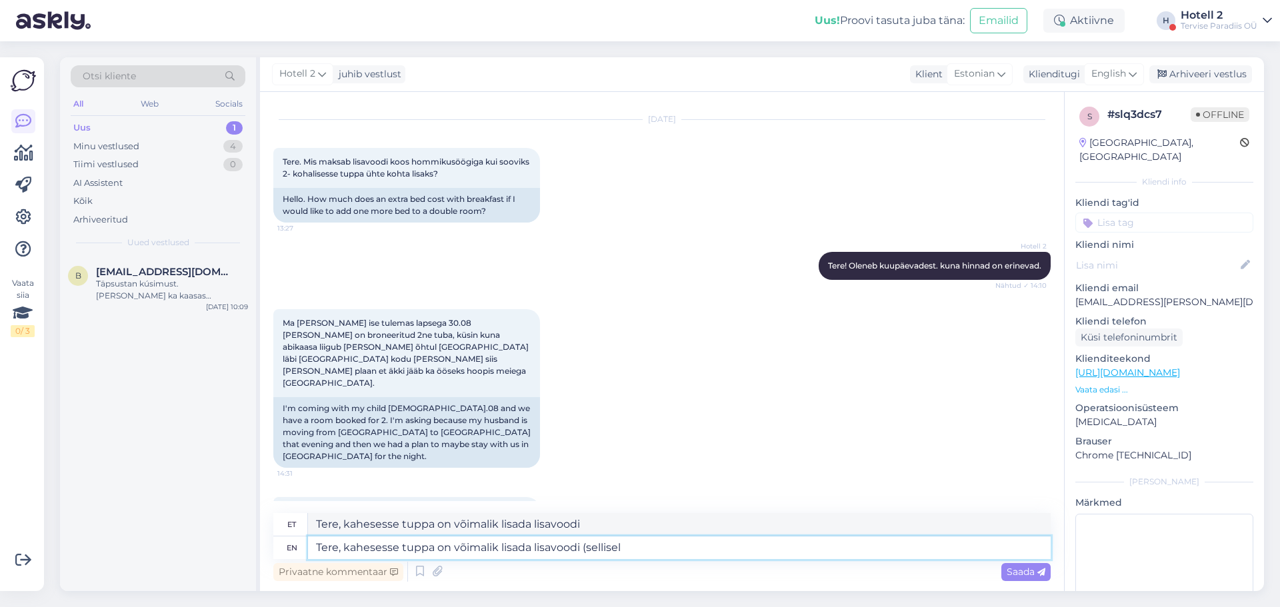
type textarea "Tere, kahesesse tuppa on võimalik lisada lisavoodi (sellisel"
type textarea "Tere, kahesesse tuppa on võimalik lisada lisavoodi (sellisel juhul l"
type textarea "Tere, kahesesse tuppa on võimalik lisada lisavoodi (sellisel juhul"
type textarea "Tere, kahesesse tuppa on võimalik lisada lisavoodi (sellisel juhul lisandub"
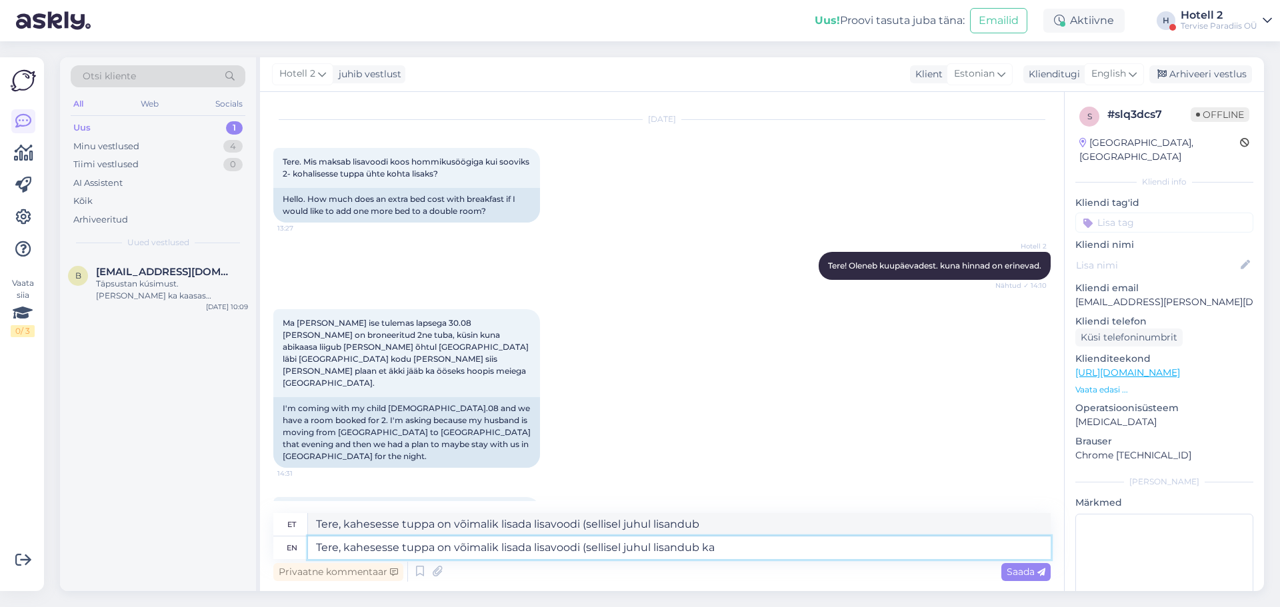
type textarea "Tere, kahesesse tuppa on võimalik lisada lisavoodi (sellisel juhul lisandub ka"
type textarea "Tere, kahesesse tuppa on võimalik lisada lisavoodi (sellisel juhul lisandub ka …"
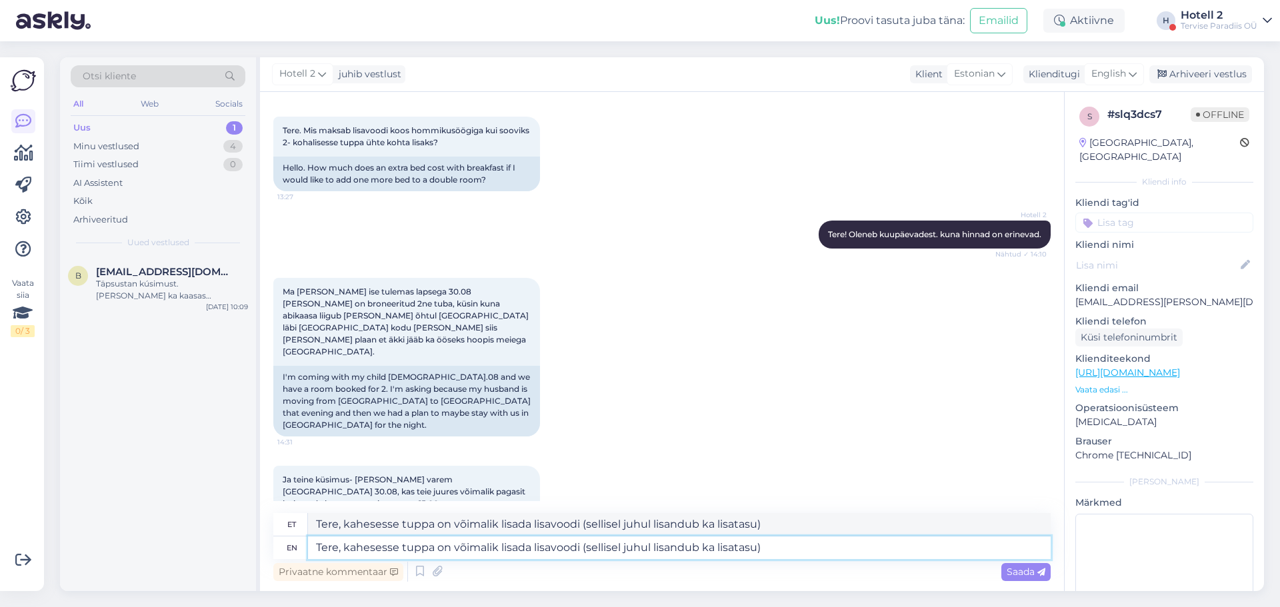
scroll to position [101, 0]
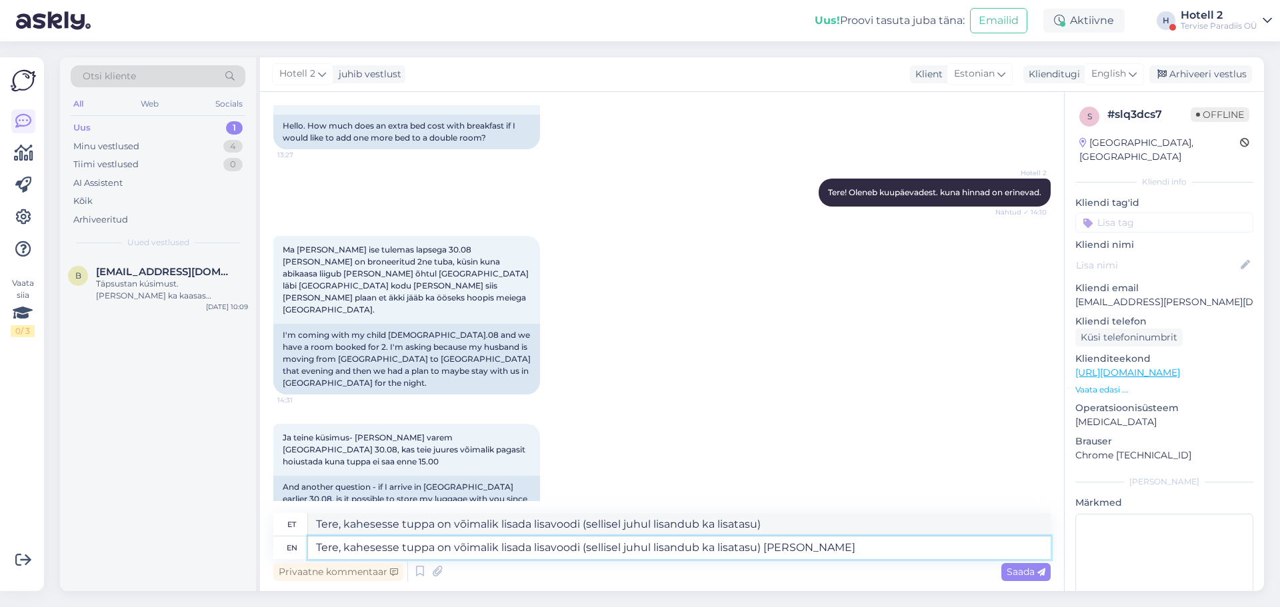
type textarea "Tere, kahesesse tuppa on võimalik lisada lisavoodi (sellisel juhul lisandub ka …"
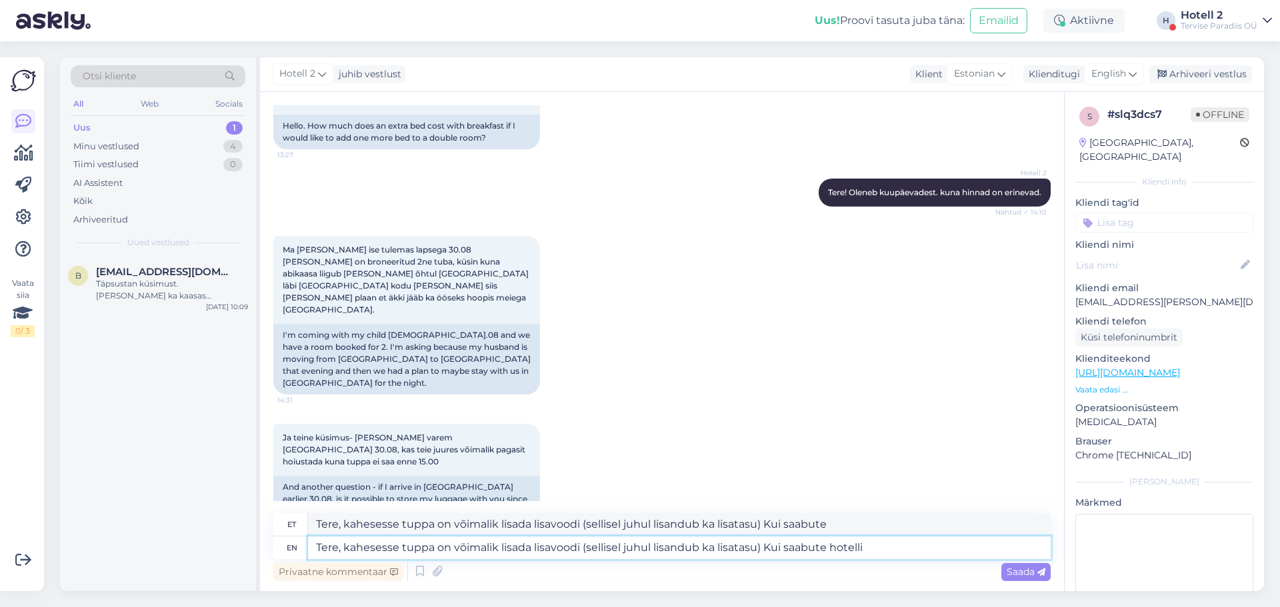
type textarea "Tere, kahesesse tuppa on võimalik lisada lisavoodi (sellisel juhul lisandub ka …"
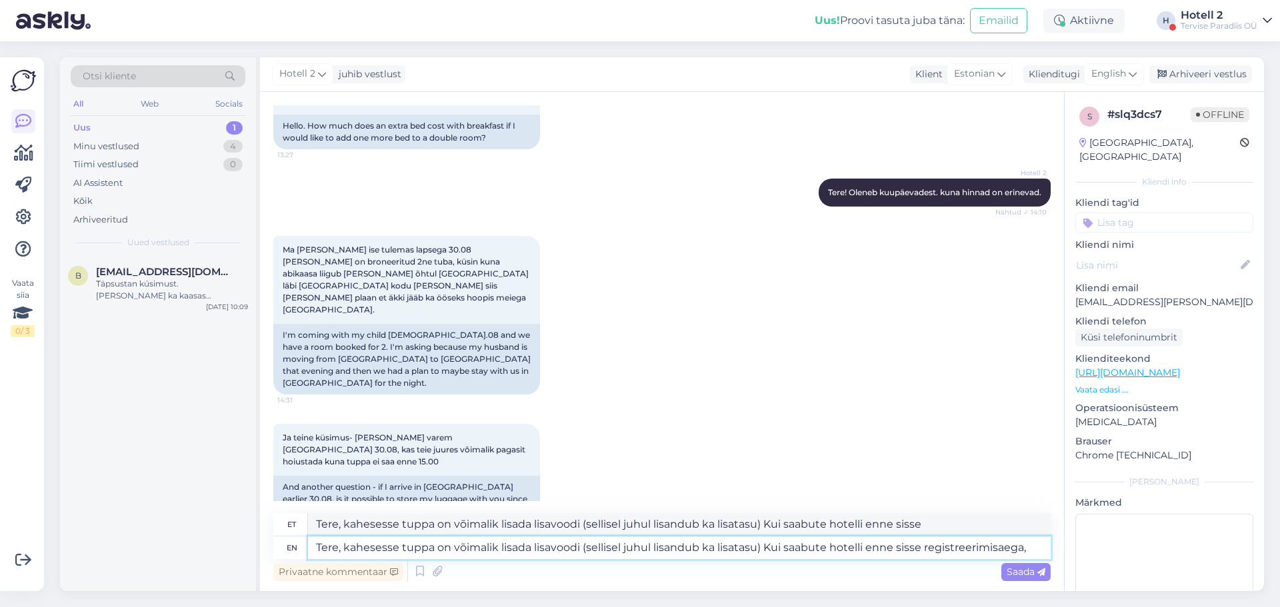
type textarea "Tere, kahesesse tuppa on võimalik lisada lisavoodi (sellisel juhul lisandub ka …"
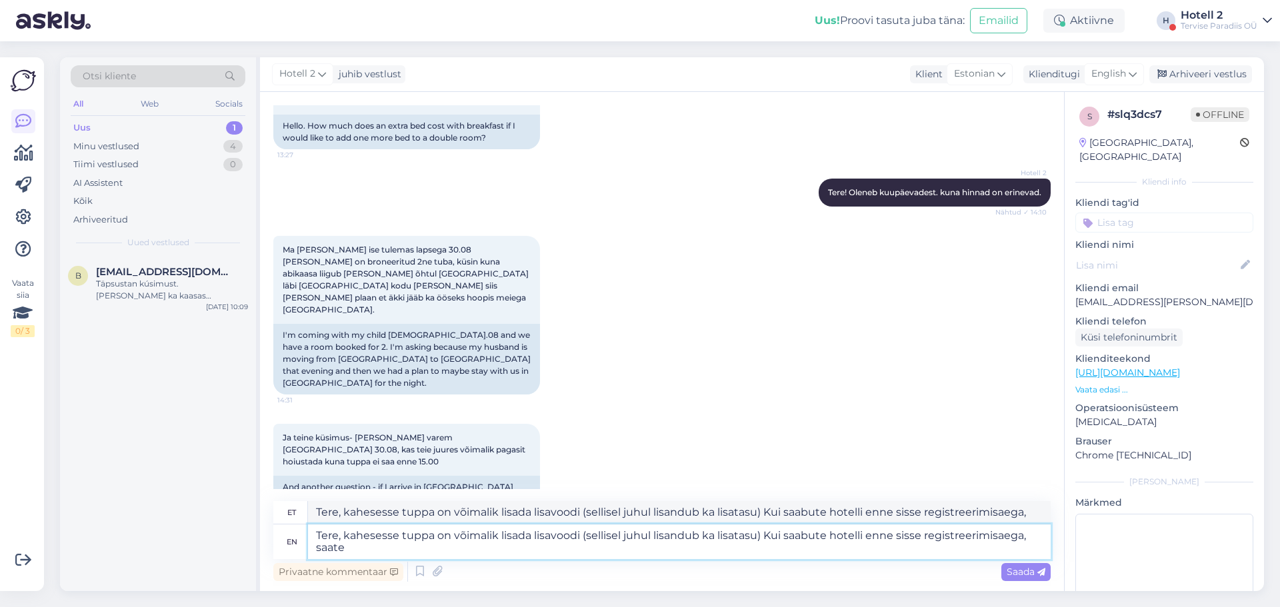
type textarea "Tere, kahesesse tuppa on võimalik lisada lisavoodi (sellisel juhul lisandub ka …"
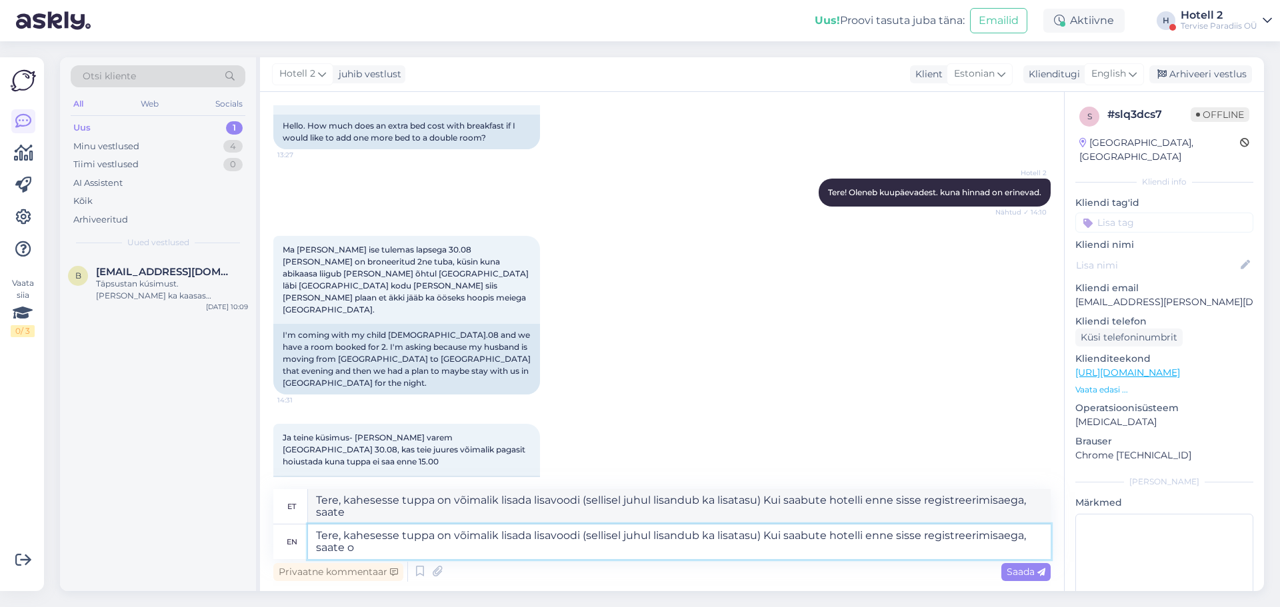
type textarea "Tere, kahesesse tuppa on võimalik lisada lisavoodi (sellisel juhul lisandub ka …"
type textarea "Tere, kahesesse tuppa on võimalik lisavoodi (sellisel juhul lisandub ka lisatas…"
type textarea "Tere, kahesesse tuppa on võimalik lisada lisavoodi (sellisel juhul lisandub ka …"
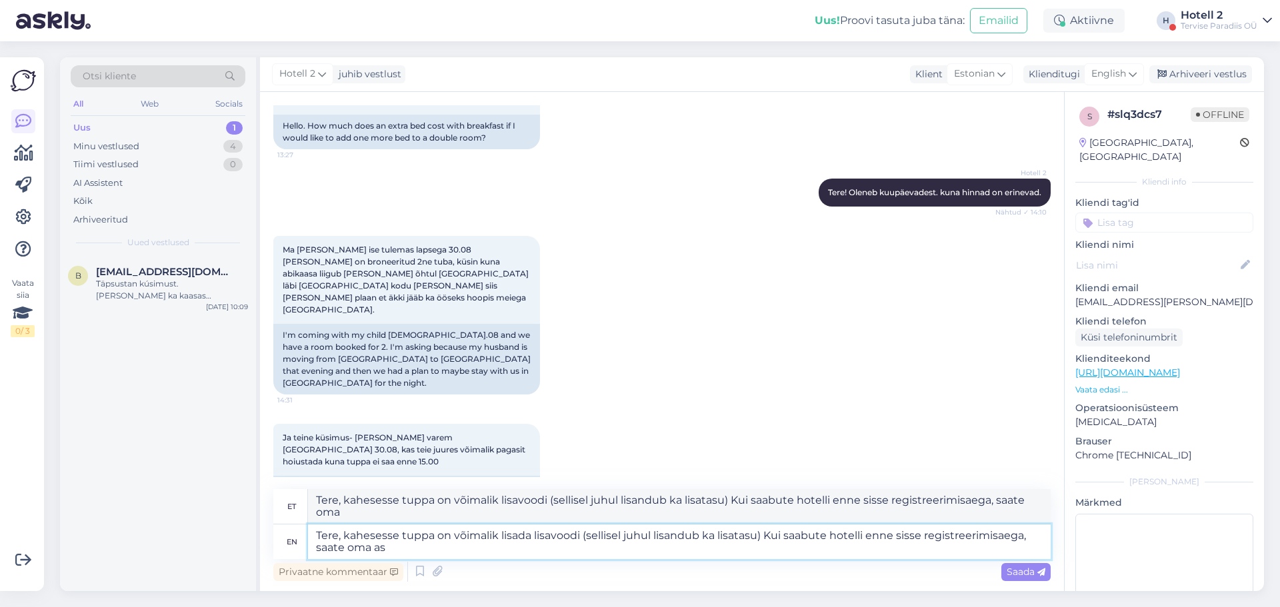
type textarea "Tere, kahesesse tuppa on võimalik lisada lisavoodi (sellisel juhul lisandub ka …"
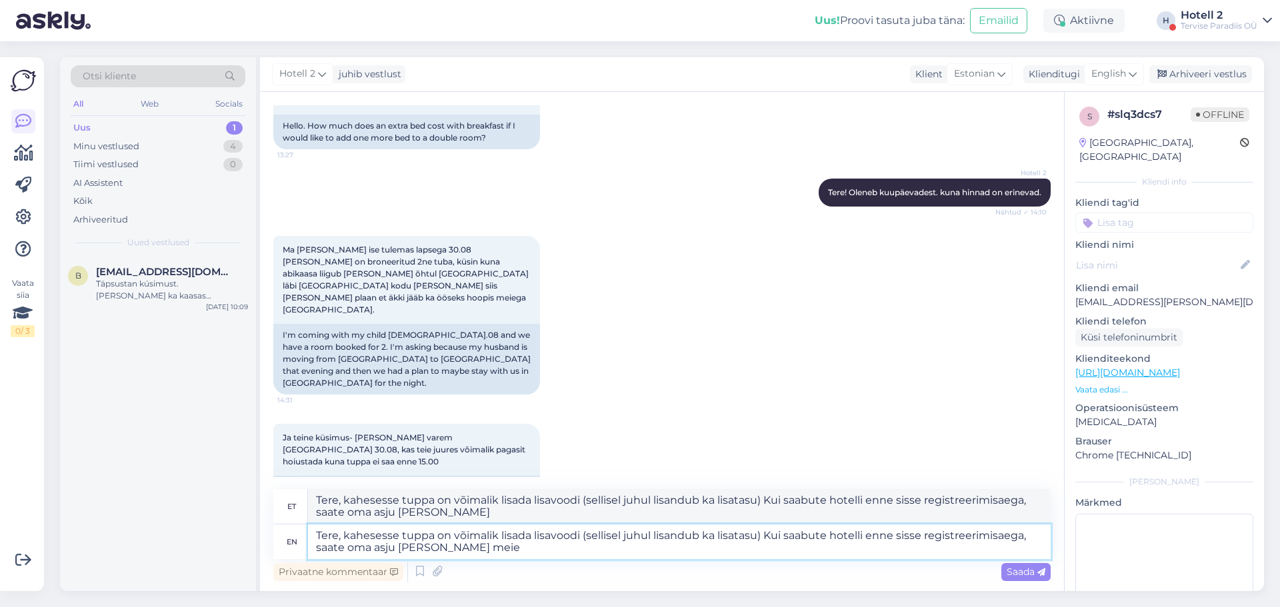
type textarea "Tere, kahesesse tuppa on võimalik lisada lisavoodi (sellisel juhul lisandub ka …"
drag, startPoint x: 559, startPoint y: 548, endPoint x: 315, endPoint y: 540, distance: 243.4
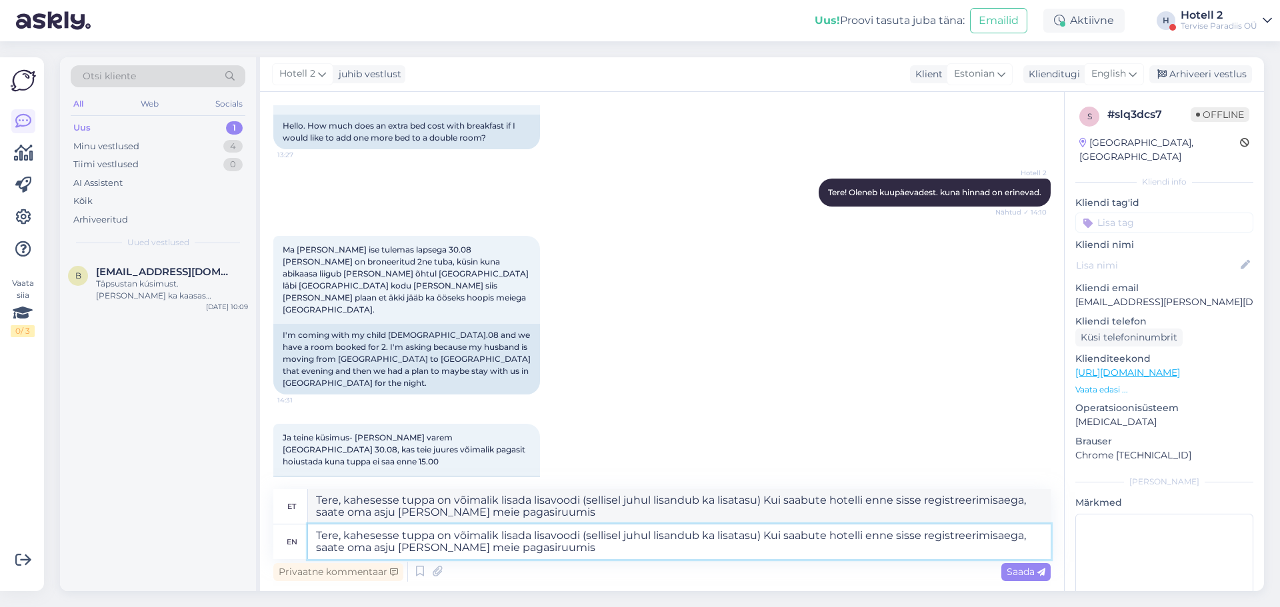
click at [315, 540] on textarea "Tere, kahesesse tuppa on võimalik lisada lisavoodi (sellisel juhul lisandub ka …" at bounding box center [679, 542] width 743 height 35
type textarea "Tere, kahesesse tuppa on võimalik lisada lisavoodi (sellisel juhul lisandub ka …"
click at [1107, 79] on span "English" at bounding box center [1108, 74] width 35 height 15
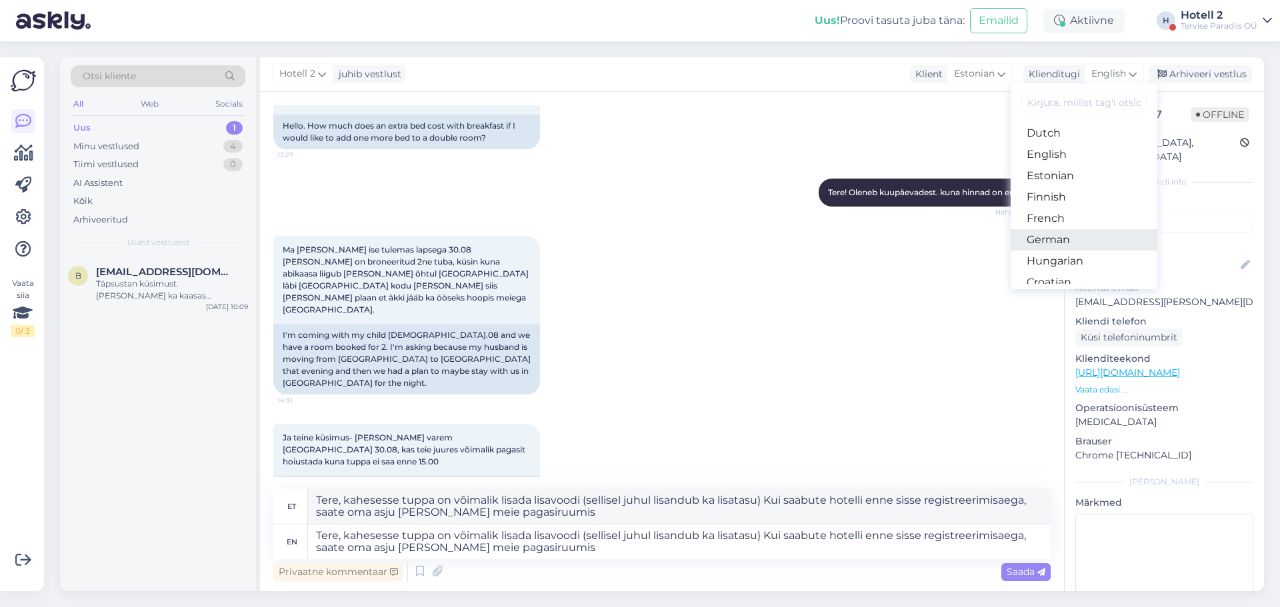
scroll to position [133, 0]
click at [1055, 170] on link "Estonian" at bounding box center [1084, 170] width 147 height 21
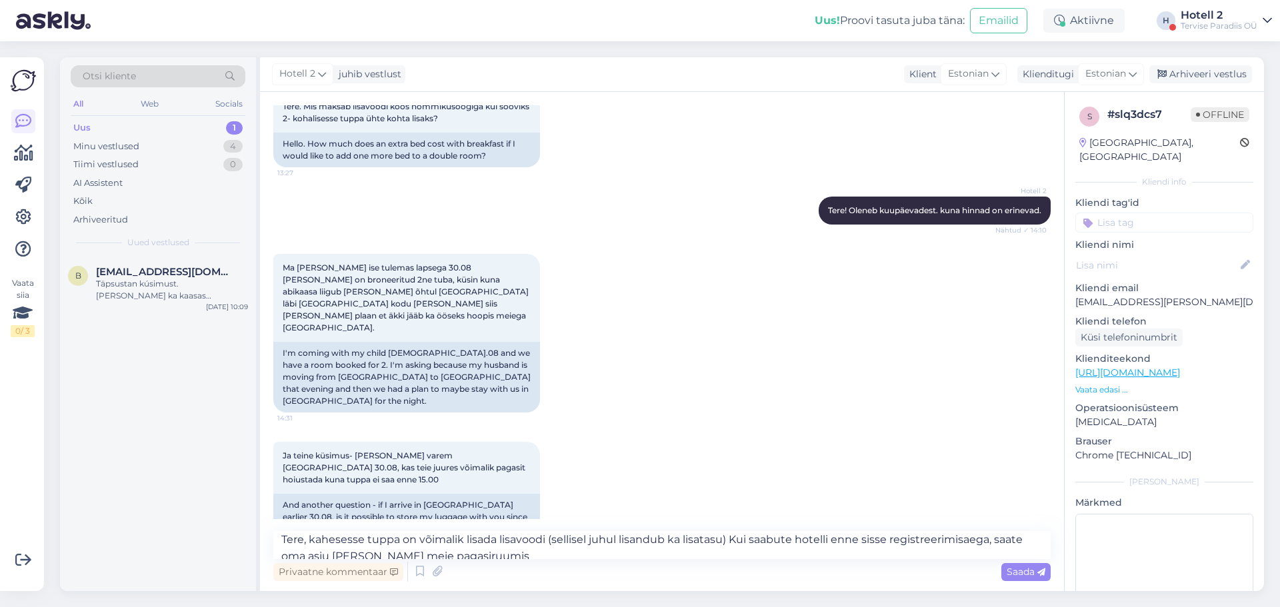
scroll to position [0, 0]
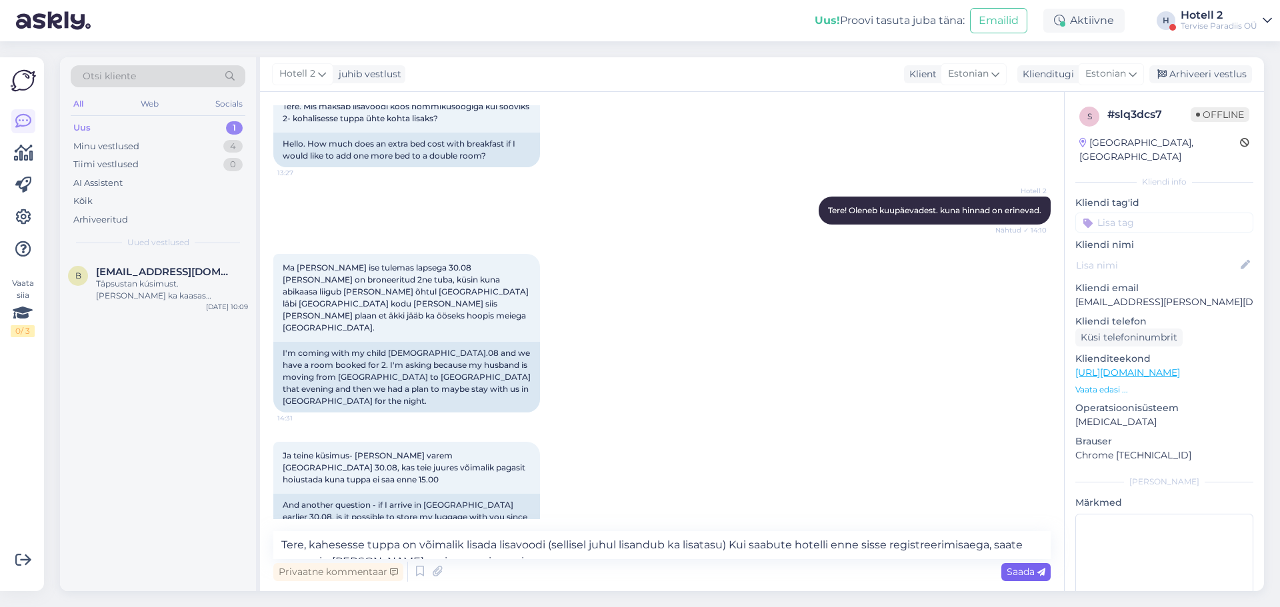
click at [1021, 573] on span "Saada" at bounding box center [1026, 572] width 39 height 12
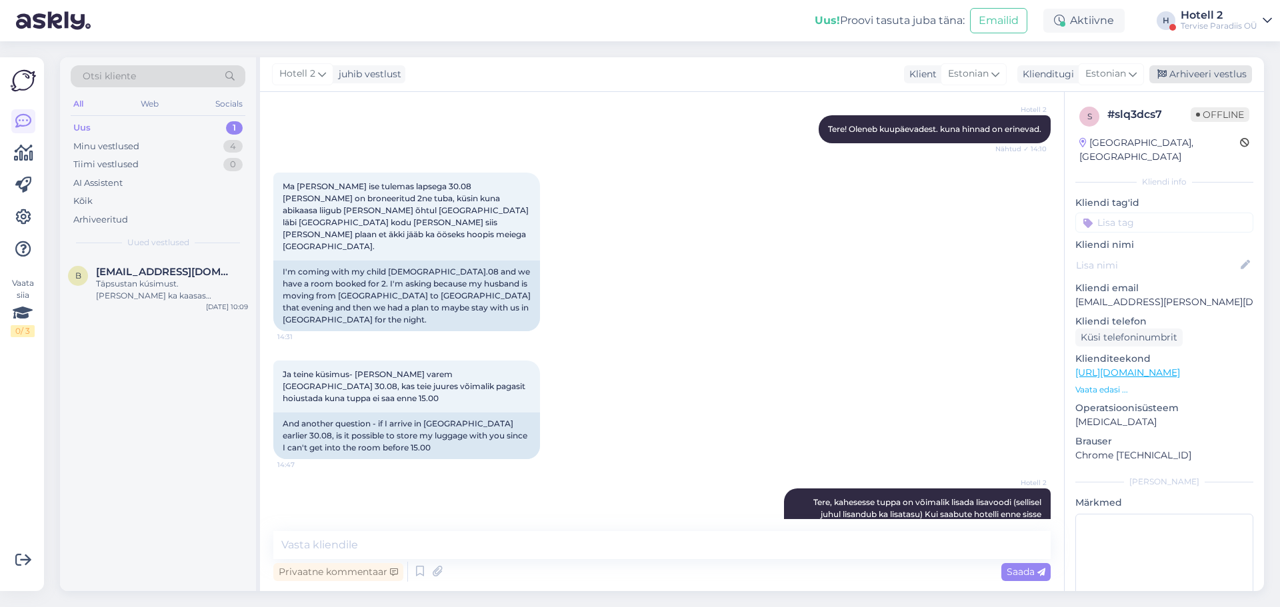
click at [1192, 77] on div "Arhiveeri vestlus" at bounding box center [1200, 74] width 103 height 18
